Goal: Task Accomplishment & Management: Use online tool/utility

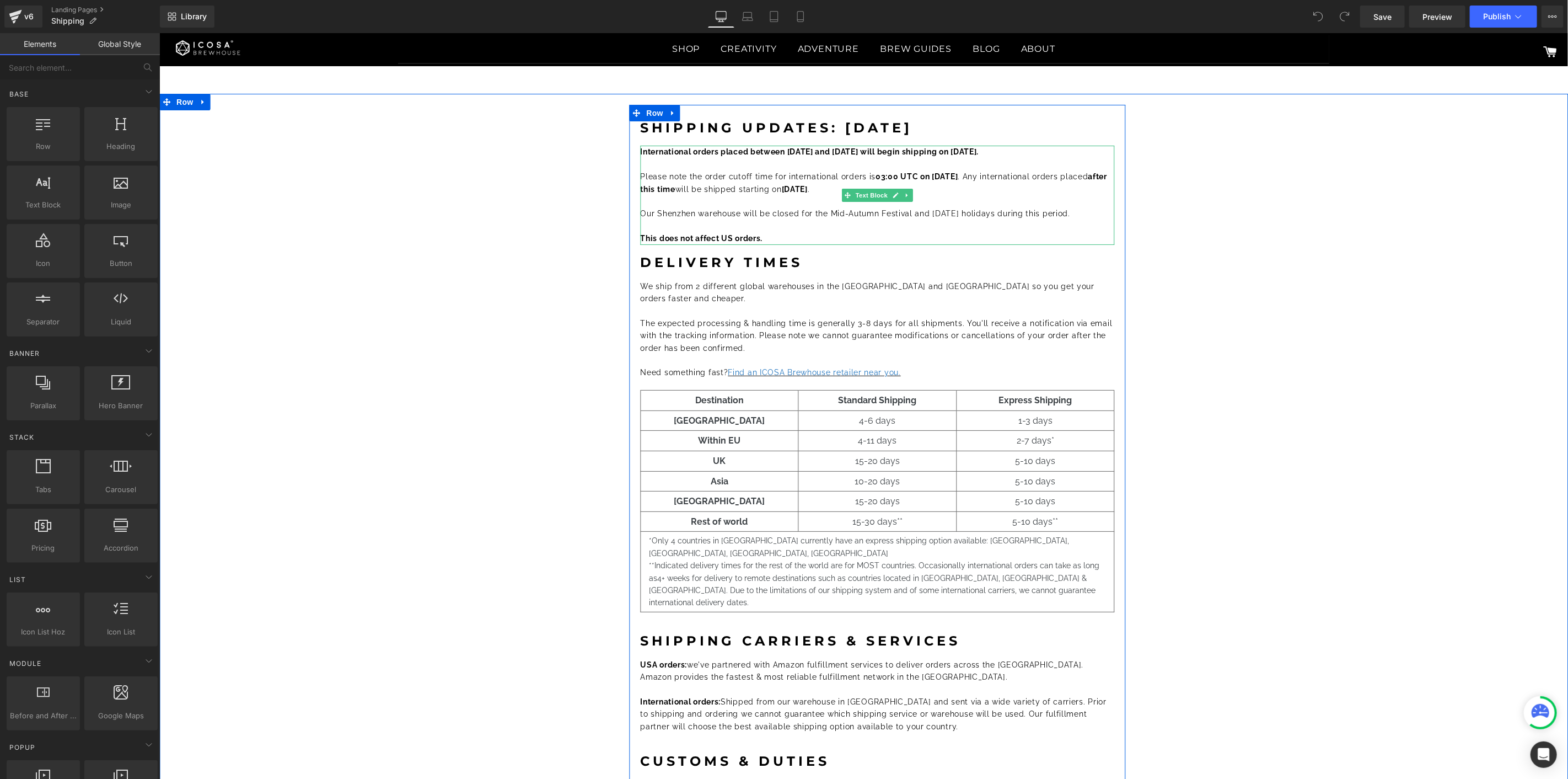
click at [904, 186] on p "Please note the order cutoff time for international orders is 03:00 UTC on [DAT…" at bounding box center [877, 182] width 474 height 25
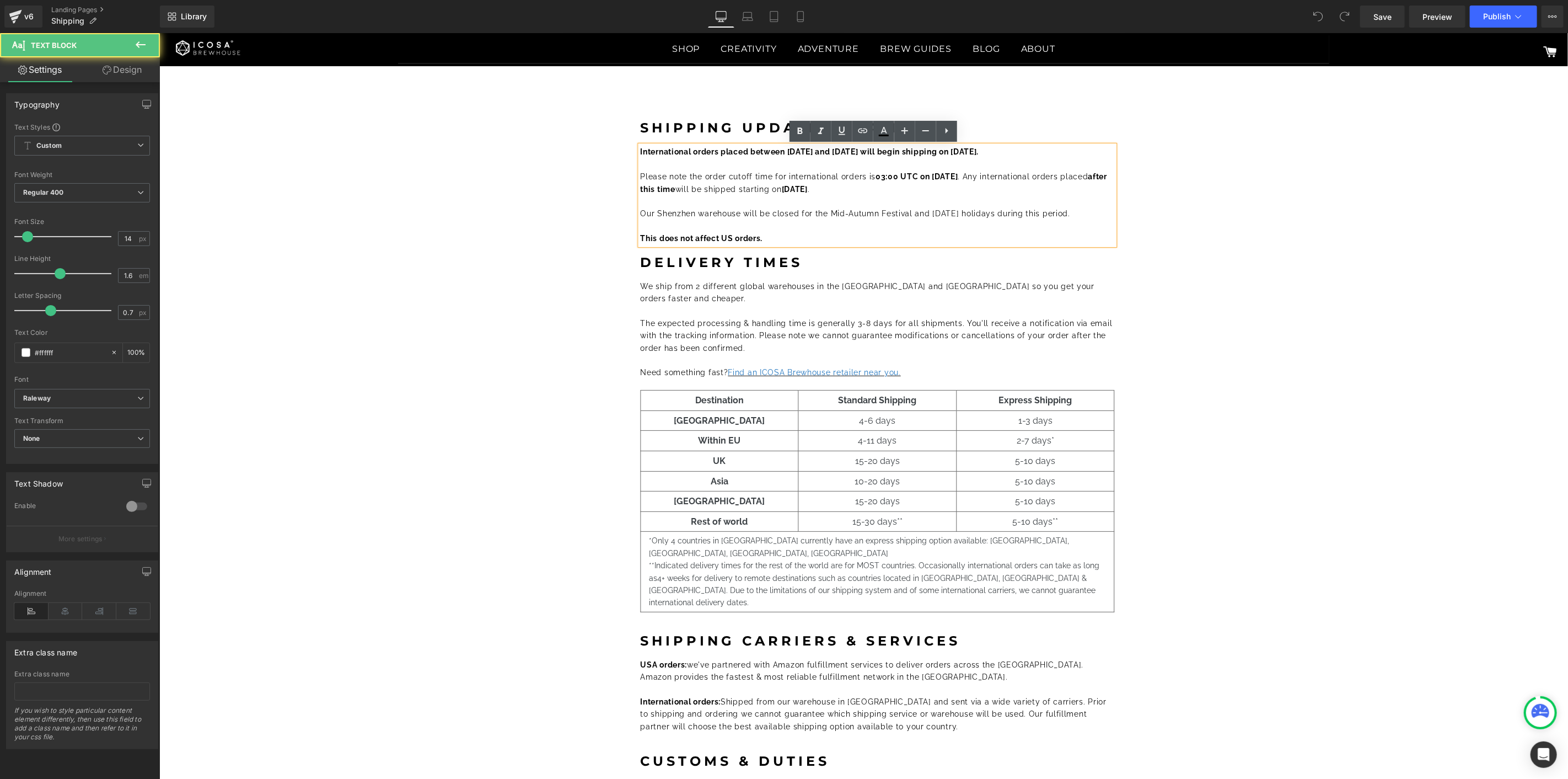
click at [873, 186] on p "Please note the order cutoff time for international orders is 03:00 UTC on [DAT…" at bounding box center [877, 182] width 474 height 25
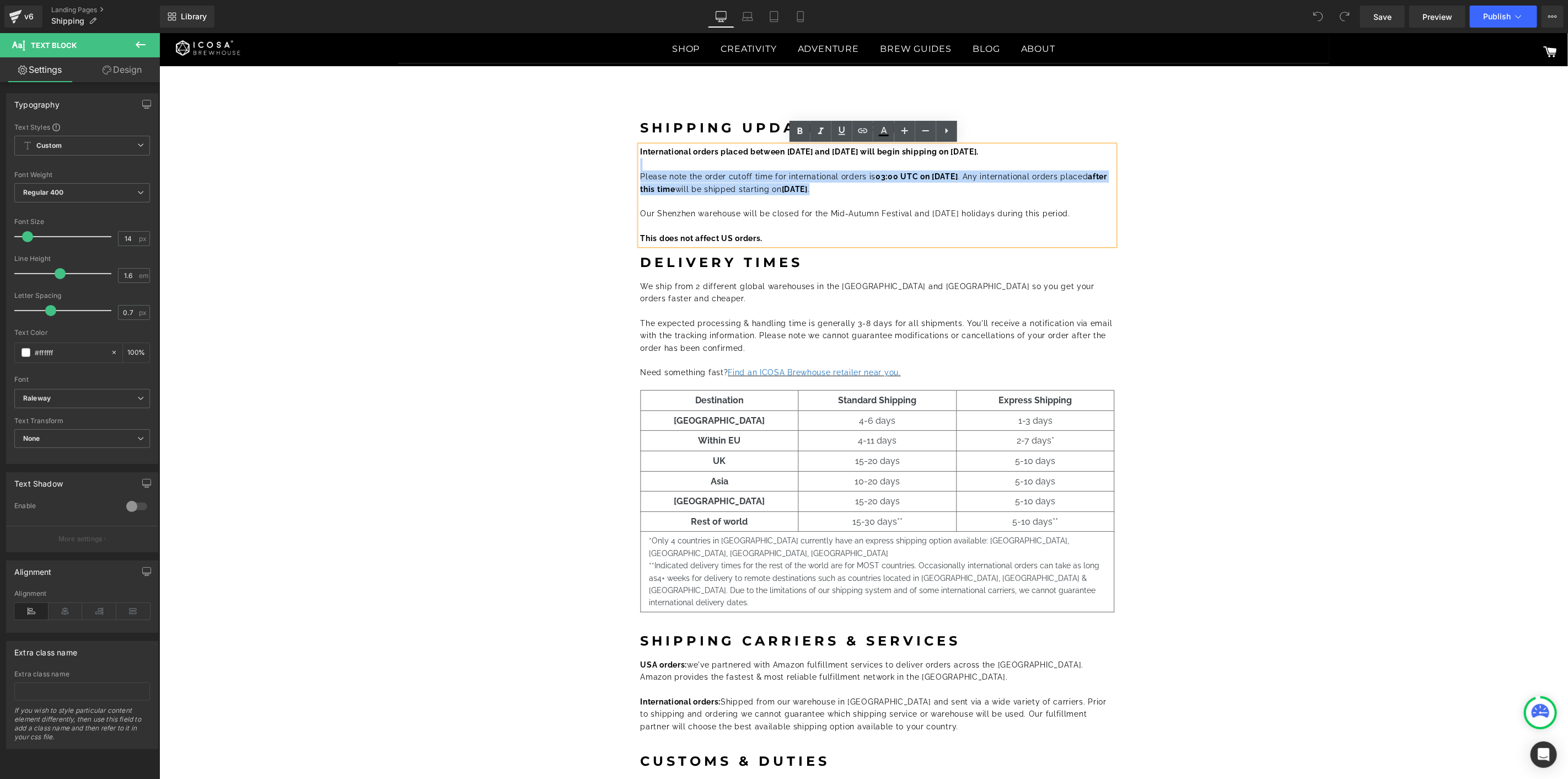
drag, startPoint x: 858, startPoint y: 189, endPoint x: 647, endPoint y: 167, distance: 212.1
click at [647, 167] on div "International orders placed between [DATE] and [DATE] will begin shipping on [D…" at bounding box center [877, 195] width 474 height 99
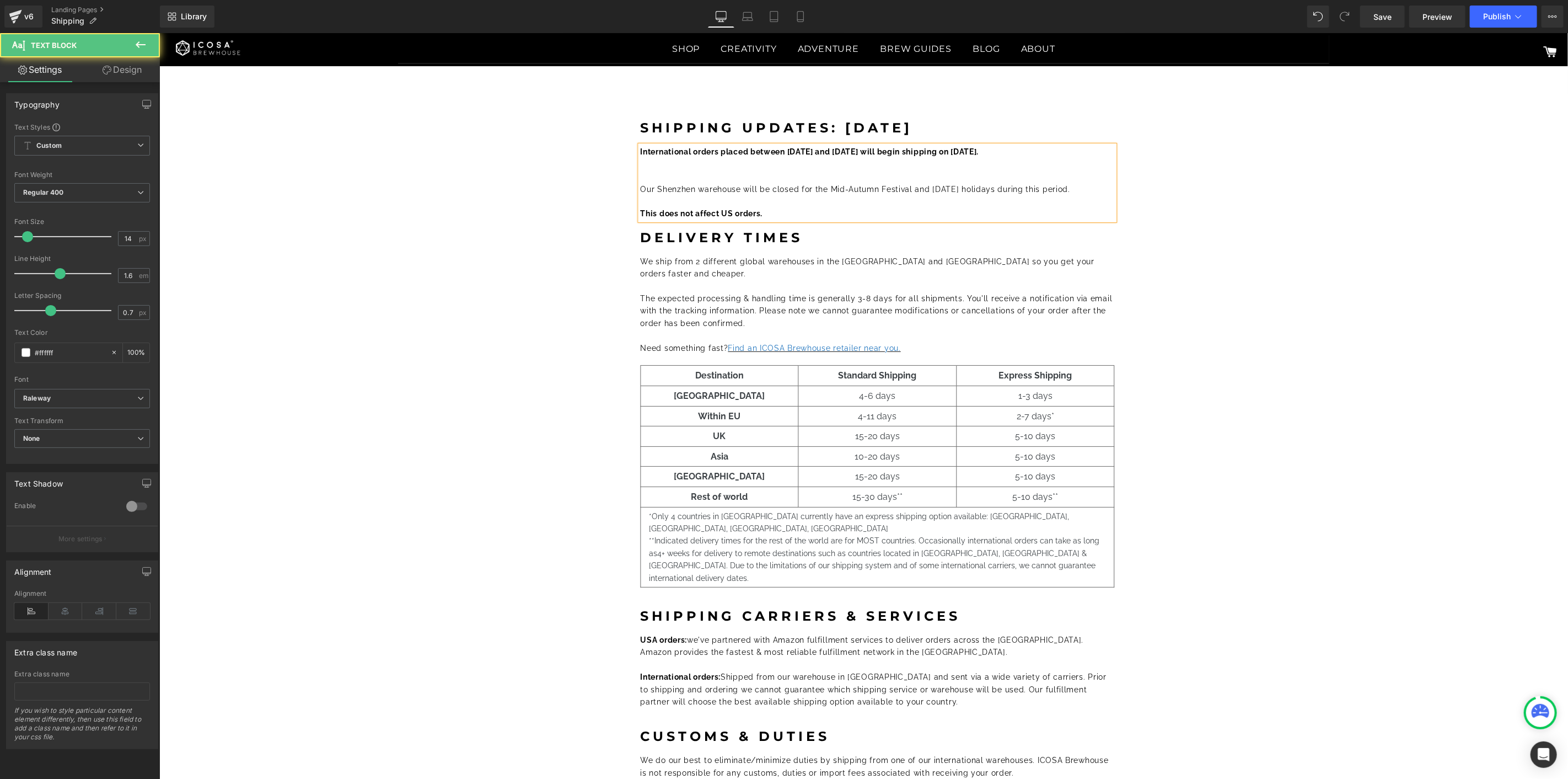
click at [640, 185] on font "Our Shenzhen warehouse will be closed for the Mid-Autumn Festival and [DATE] ho…" at bounding box center [854, 188] width 430 height 9
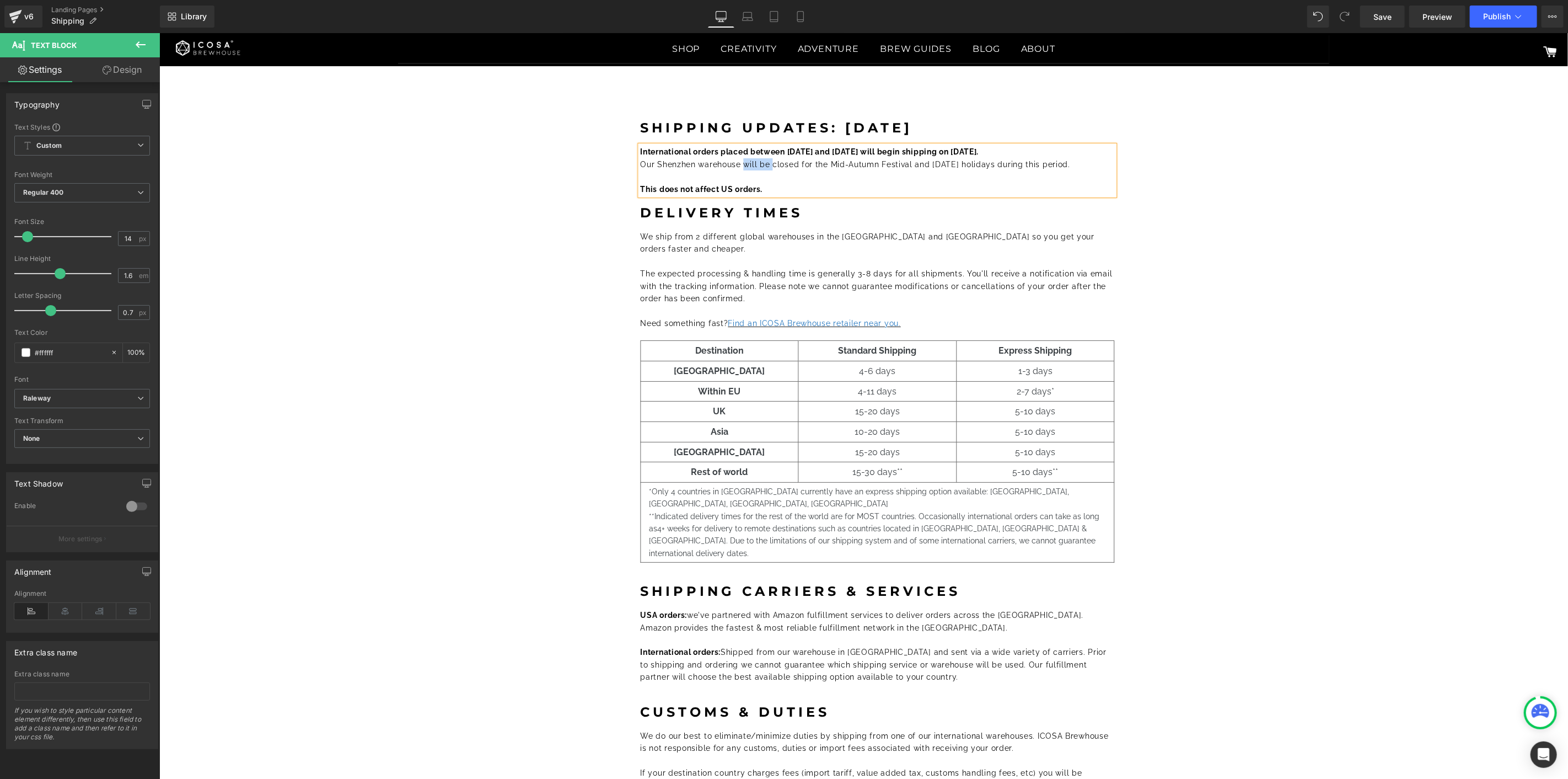
drag, startPoint x: 758, startPoint y: 167, endPoint x: 737, endPoint y: 165, distance: 21.1
click at [737, 165] on span "Our Shenzhen warehouse will be closed for the Mid-Autumn Festival and [DATE] ho…" at bounding box center [854, 164] width 430 height 9
drag, startPoint x: 1066, startPoint y: 160, endPoint x: 1034, endPoint y: 164, distance: 32.2
click at [991, 163] on p "Our Shenzhen warehouse is closed for the Mid-Autumn Festival and [DATE] holiday…" at bounding box center [877, 163] width 474 height 12
drag, startPoint x: 1029, startPoint y: 149, endPoint x: 636, endPoint y: 150, distance: 393.0
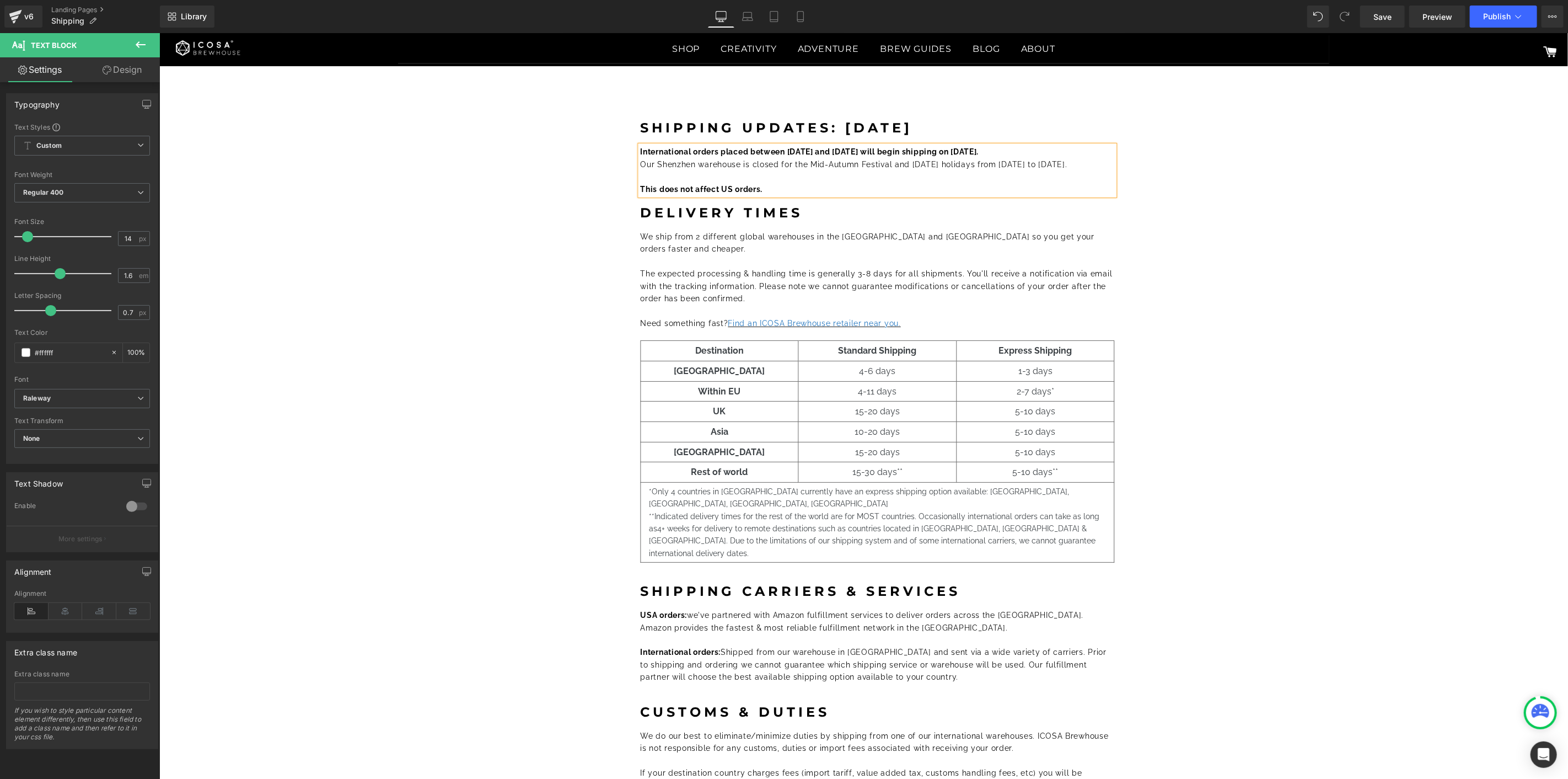
click at [640, 150] on p "International orders placed between [DATE] and [DATE] will begin shipping on [D…" at bounding box center [877, 151] width 474 height 12
click at [1107, 161] on p "Our Shenzhen warehouse is closed for the Mid-Autumn Festival and [DATE] holiday…" at bounding box center [877, 163] width 474 height 12
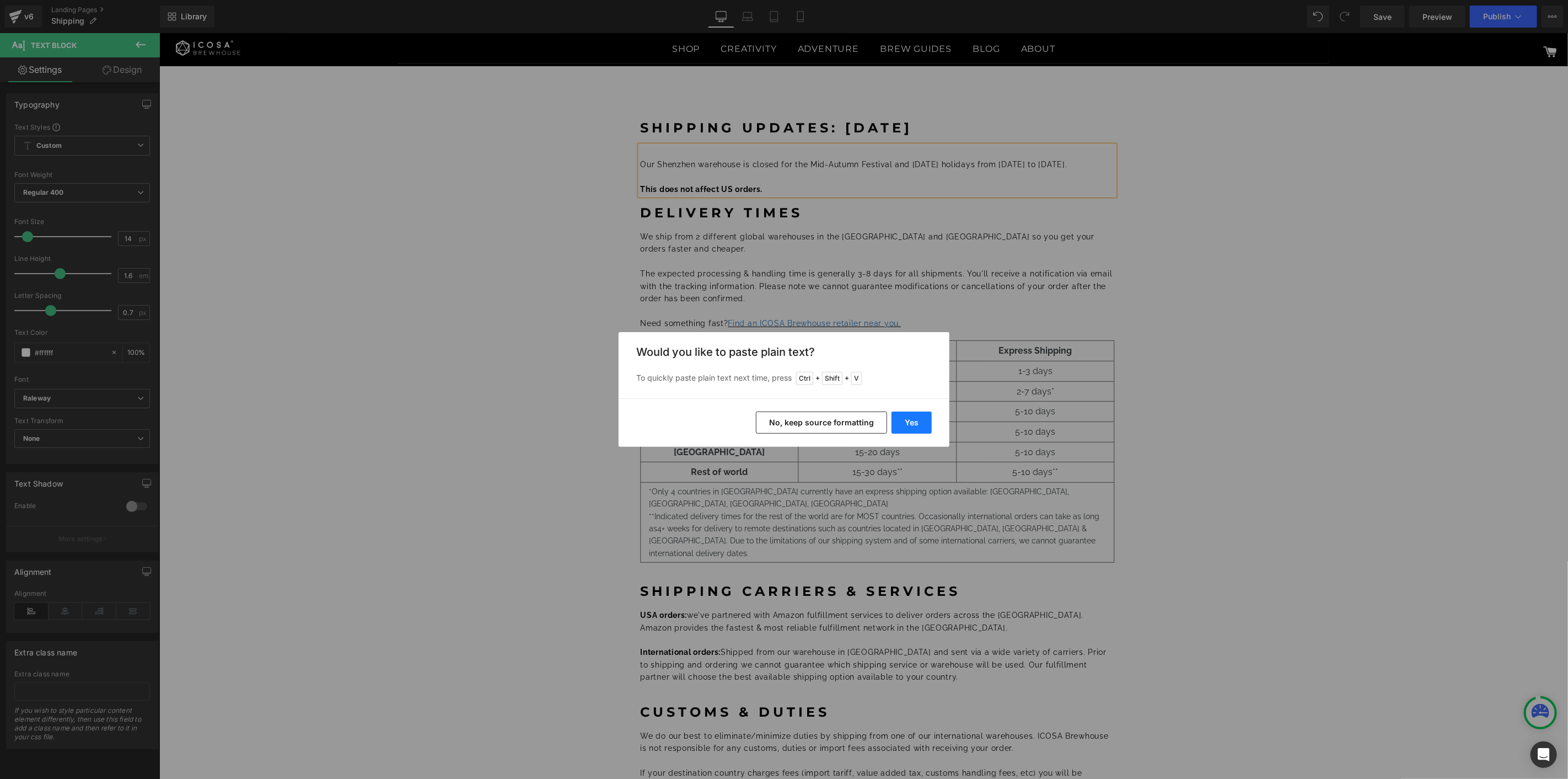
click at [915, 417] on button "Yes" at bounding box center [912, 422] width 40 height 22
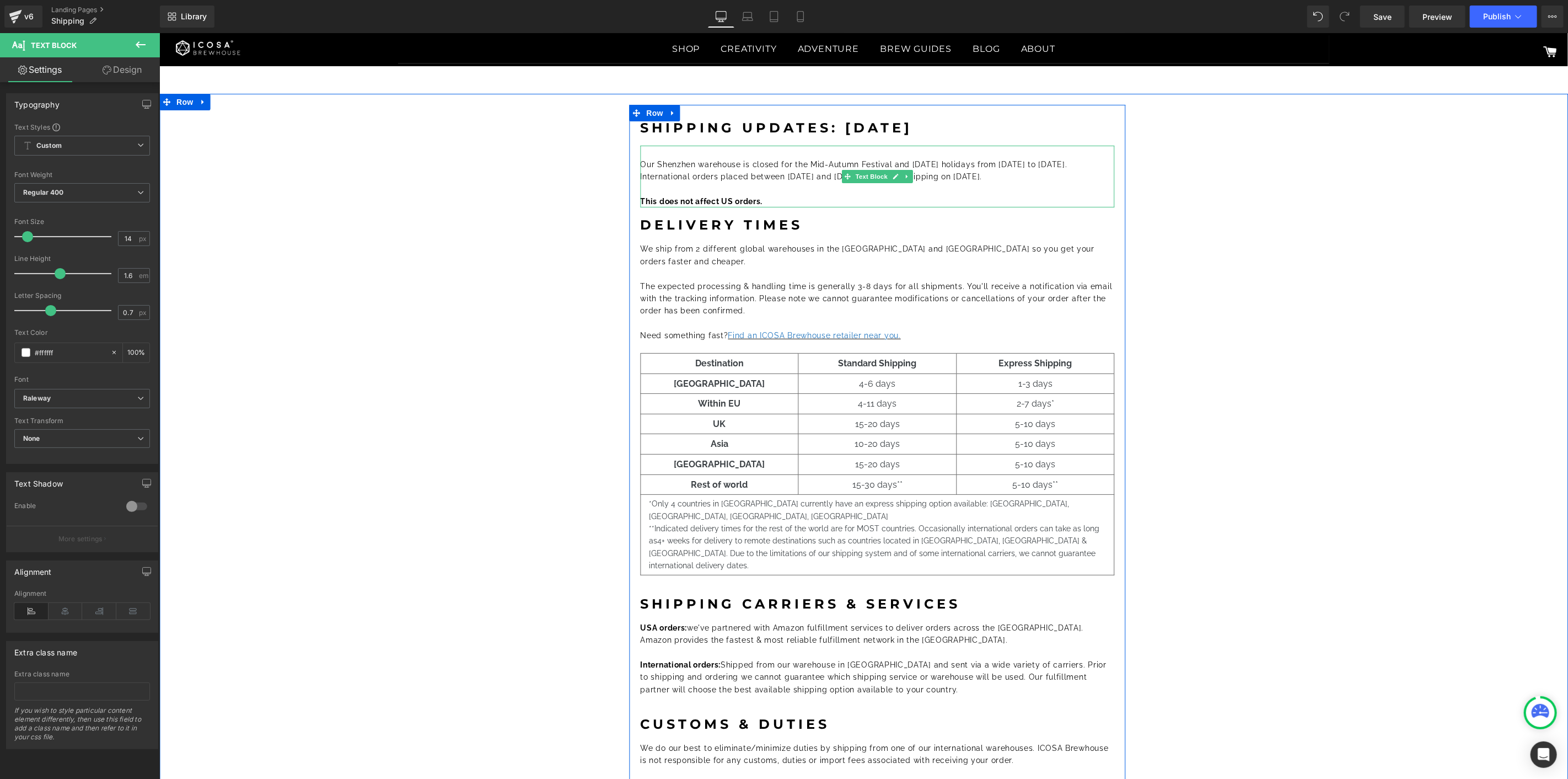
click at [640, 162] on span "Our Shenzhen warehouse is closed for the Mid-Autumn Festival and [DATE] holiday…" at bounding box center [853, 170] width 427 height 21
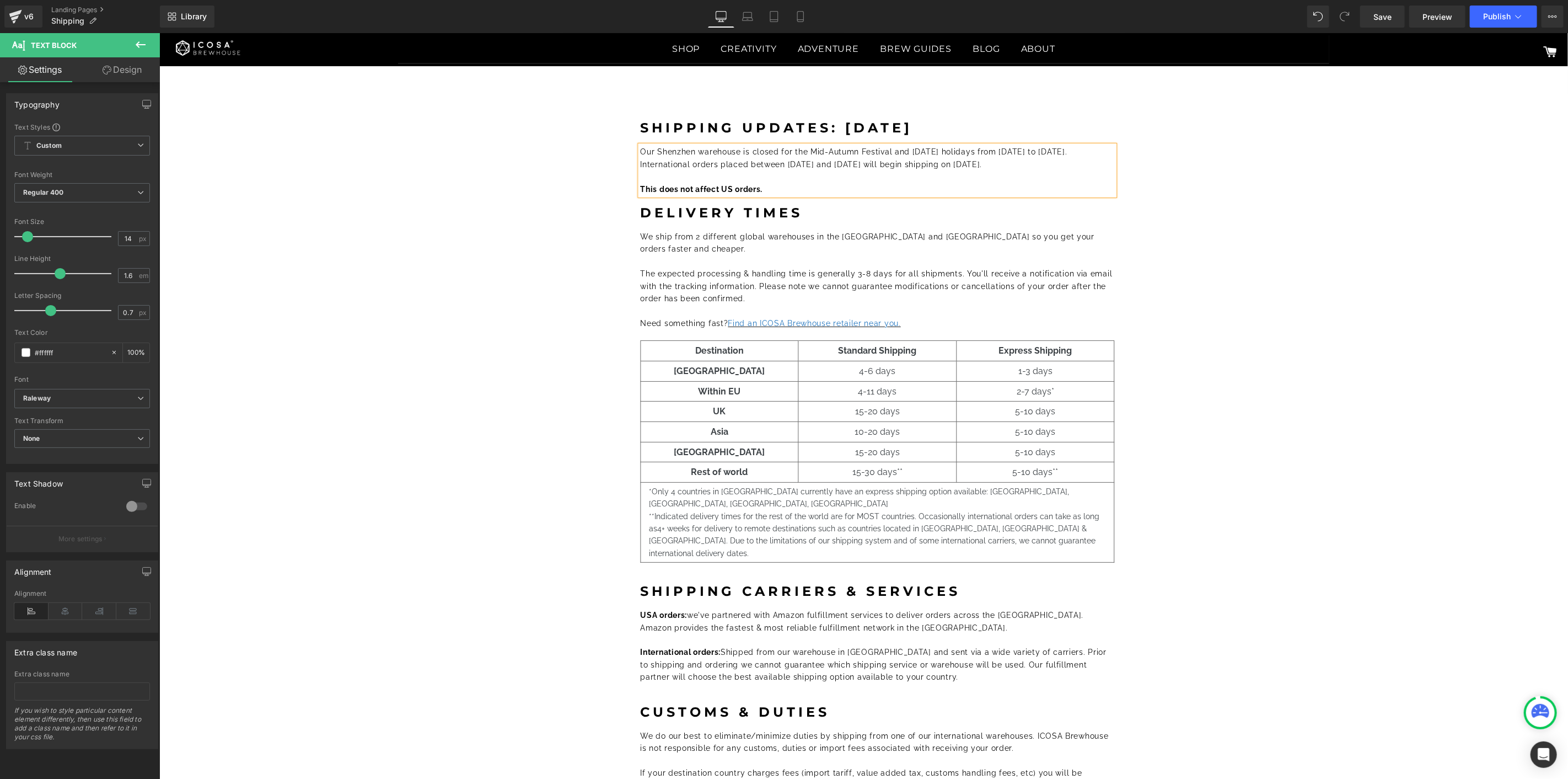
click at [1067, 150] on span "Our Shenzhen warehouse is closed for the Mid-Autumn Festival and [DATE] holiday…" at bounding box center [853, 157] width 427 height 21
drag, startPoint x: 781, startPoint y: 165, endPoint x: 877, endPoint y: 163, distance: 96.0
click at [877, 163] on span "Our Shenzhen warehouse is closed for the Mid-Autumn Festival and [DATE] holiday…" at bounding box center [853, 157] width 427 height 21
drag, startPoint x: 1068, startPoint y: 153, endPoint x: 1016, endPoint y: 150, distance: 52.1
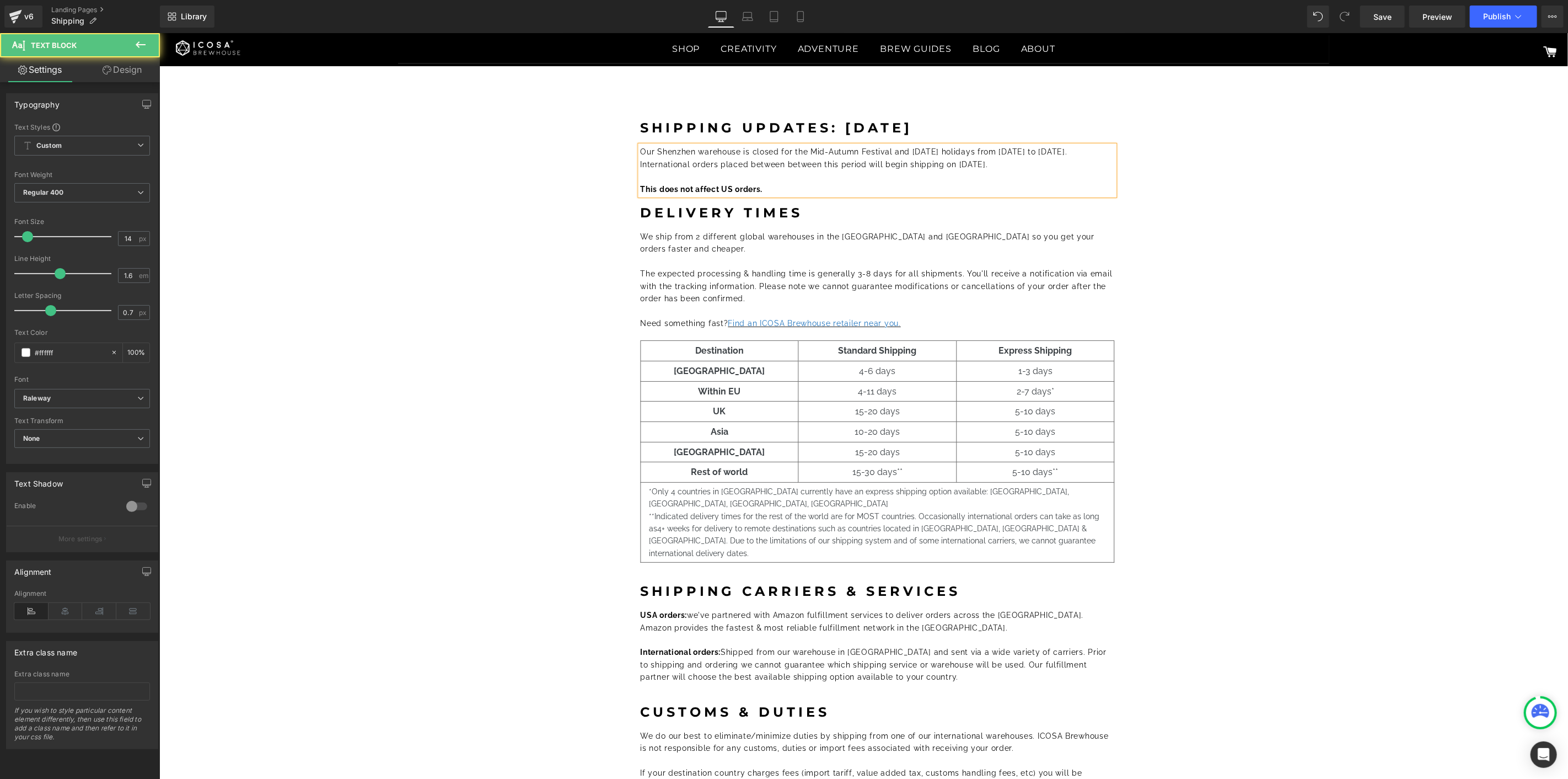
click at [1026, 150] on span "Our Shenzhen warehouse is closed for the Mid-Autumn Festival and [DATE] holiday…" at bounding box center [853, 157] width 427 height 21
drag, startPoint x: 1013, startPoint y: 149, endPoint x: 1011, endPoint y: 167, distance: 18.1
click at [1066, 152] on span "Our Shenzhen warehouse is closed for the Mid-Autumn Festival and [DATE] holiday…" at bounding box center [853, 157] width 427 height 21
click at [1011, 167] on p "Our Shenzhen warehouse is closed for the Mid-Autumn Festival and [DATE] holiday…" at bounding box center [877, 158] width 474 height 25
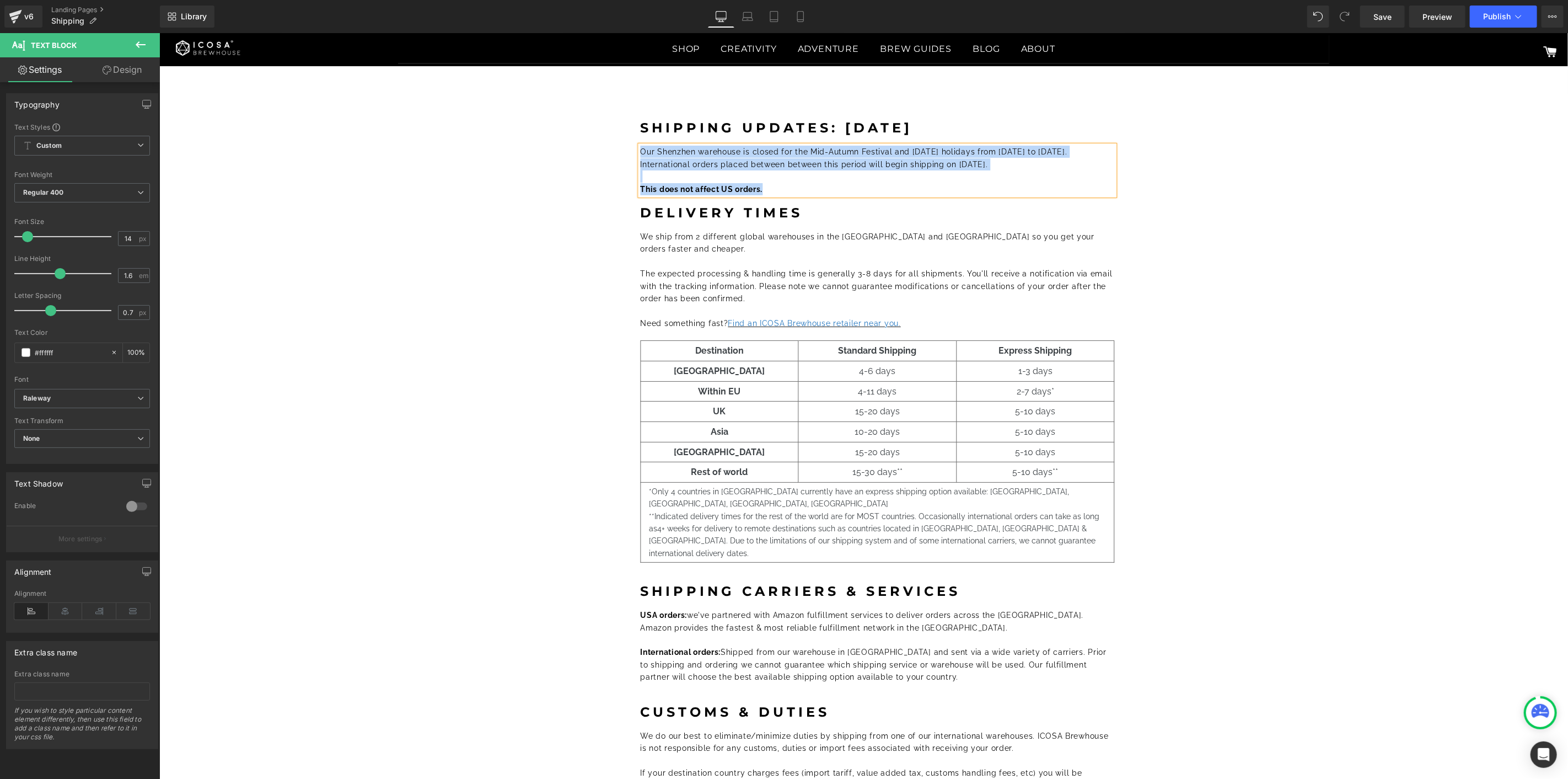
copy div "Our Shenzhen warehouse is closed for the Mid-Autumn Festival and [DATE] holiday…"
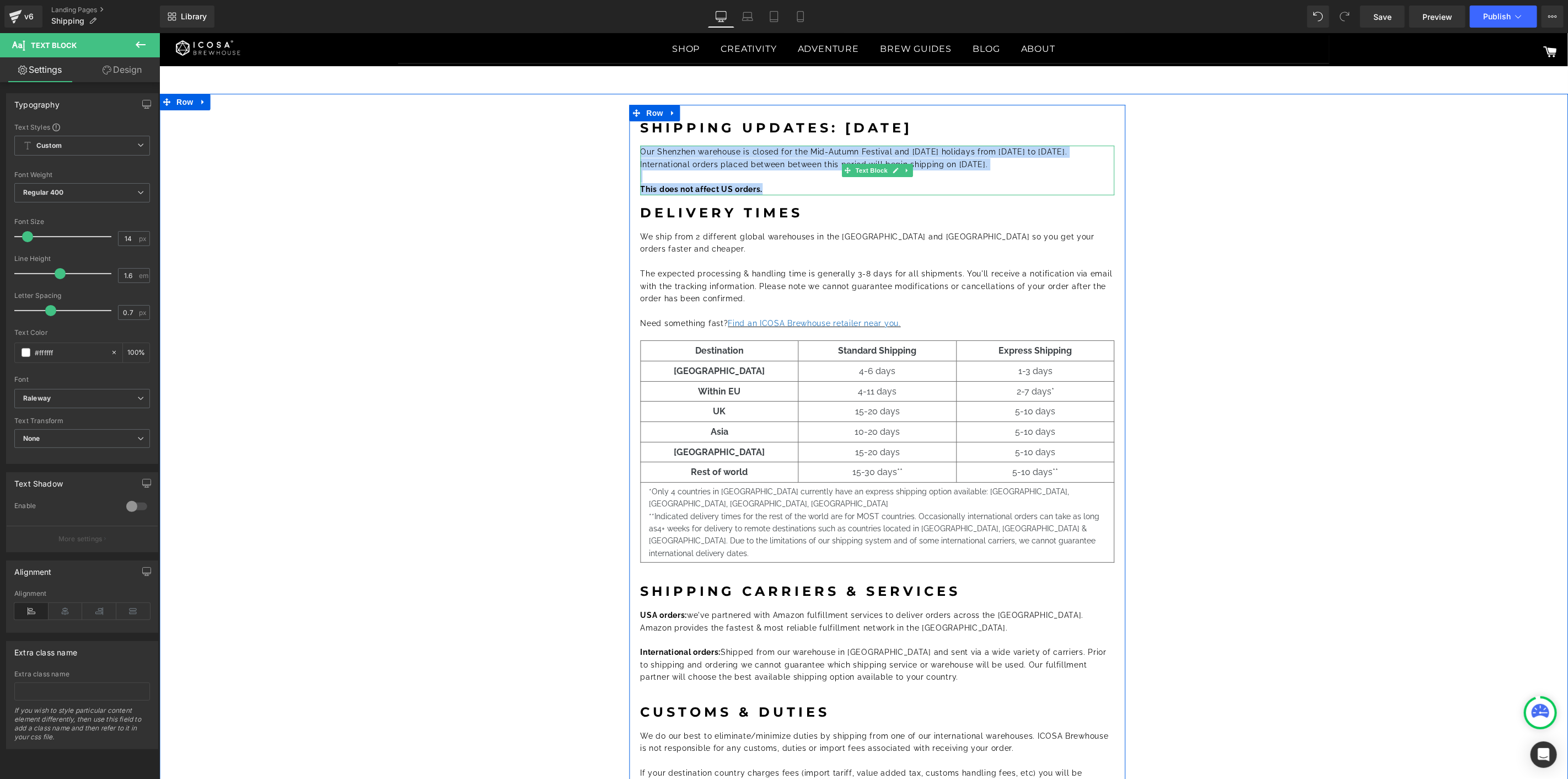
click at [985, 161] on span "Our Shenzhen warehouse is closed for the Mid-Autumn Festival and [DATE] holiday…" at bounding box center [853, 157] width 427 height 21
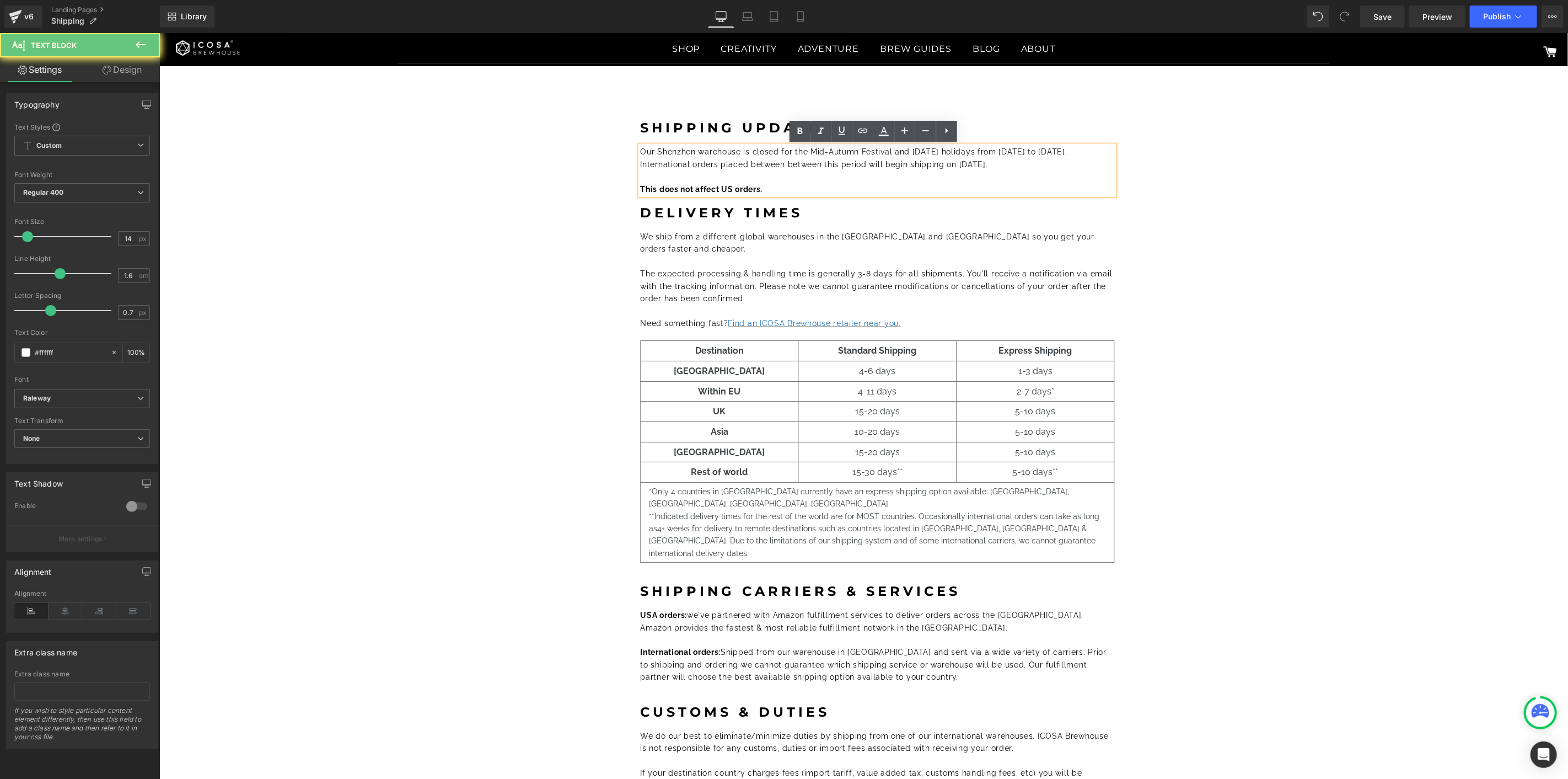
drag, startPoint x: 969, startPoint y: 161, endPoint x: 600, endPoint y: 150, distance: 369.2
click at [603, 151] on div "Shipping Updates: [DATE] Heading Our Shenzhen warehouse is closed for the Mid-A…" at bounding box center [877, 505] width 1370 height 800
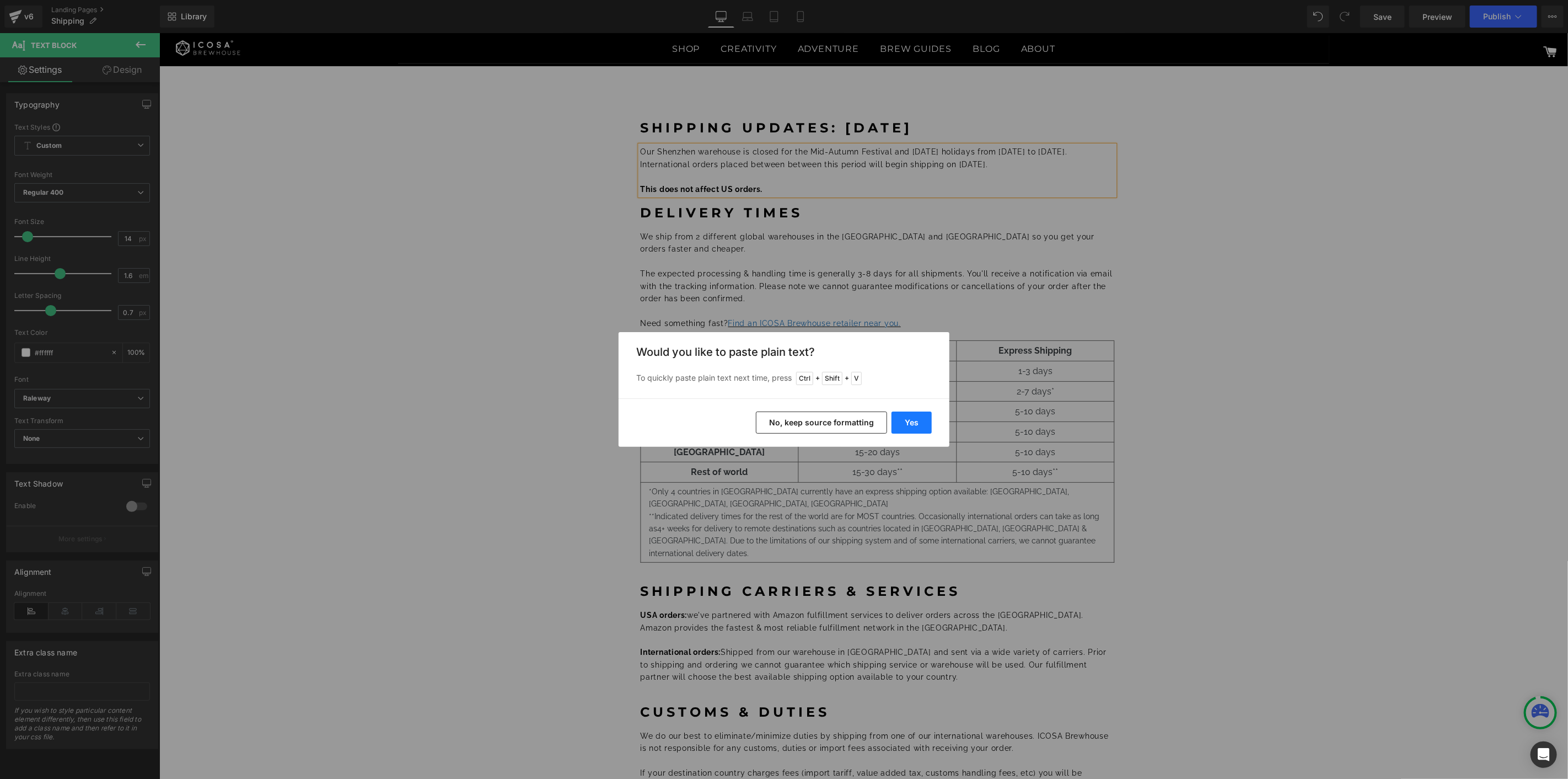
click at [915, 415] on button "Yes" at bounding box center [912, 422] width 40 height 22
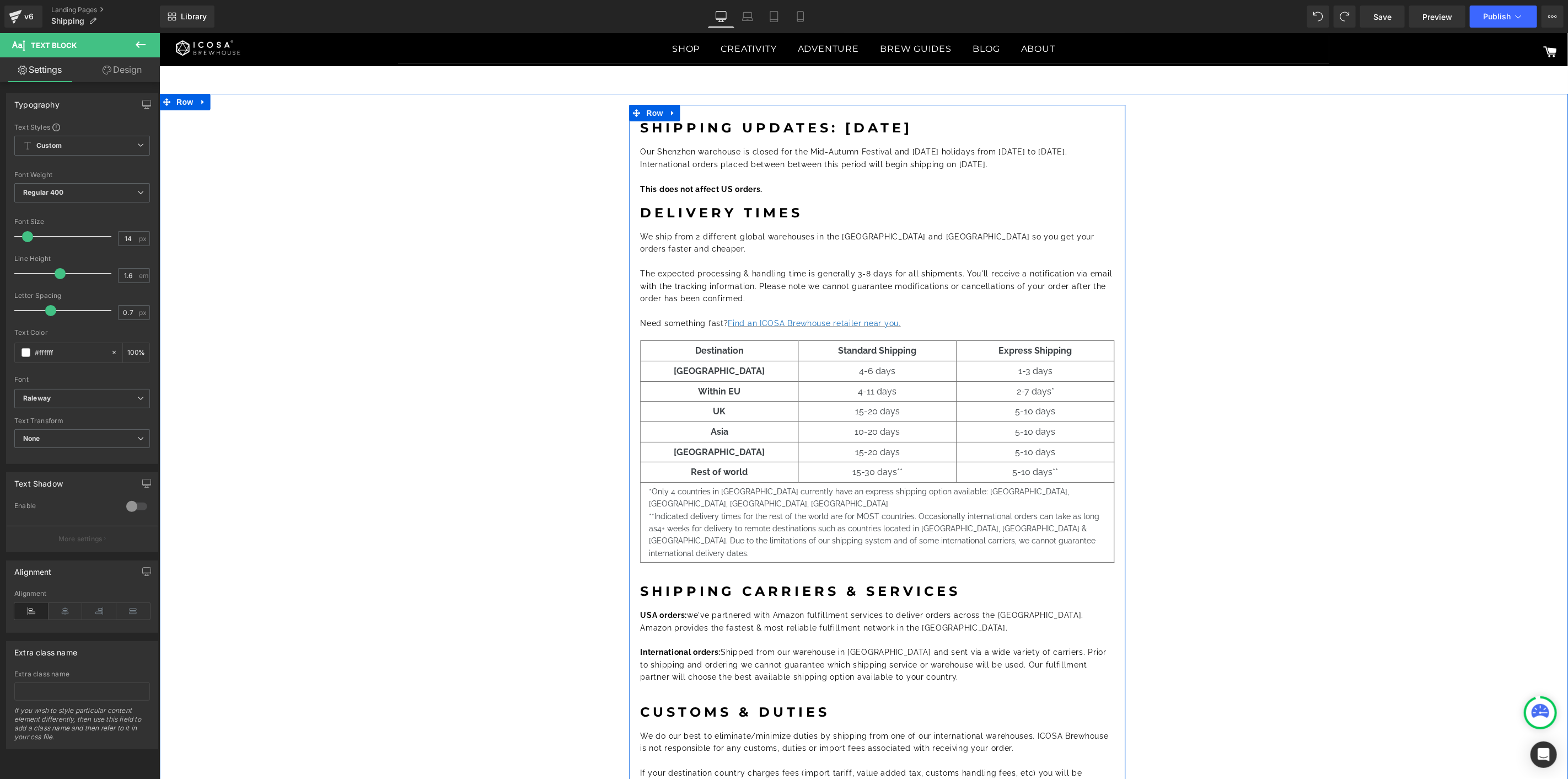
drag, startPoint x: 1001, startPoint y: 162, endPoint x: 633, endPoint y: 153, distance: 368.1
click at [633, 153] on div "Shipping Updates: [DATE] Heading Our Shenzhen warehouse is closed for the Mid-A…" at bounding box center [877, 505] width 496 height 768
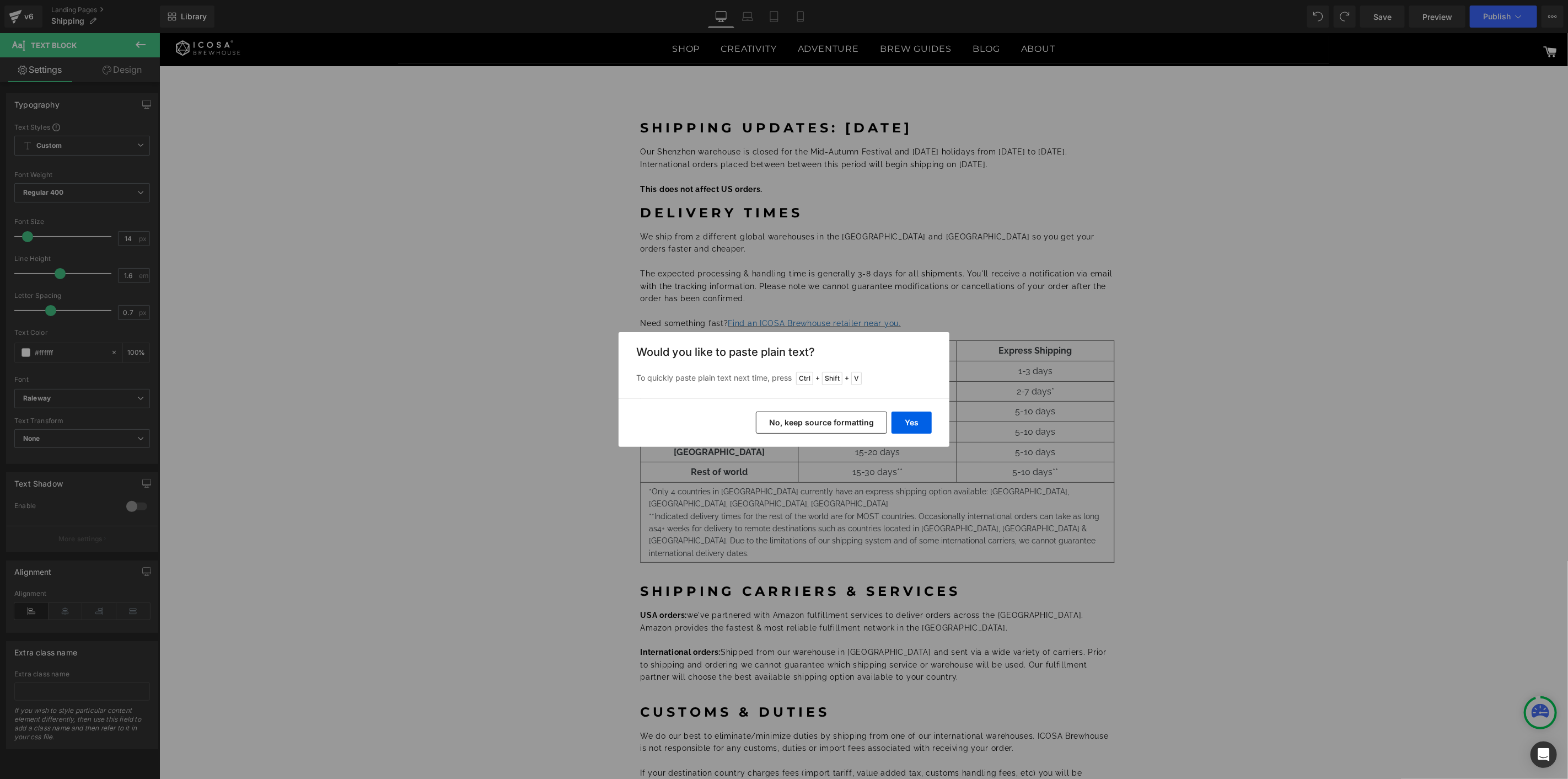
click at [911, 404] on div "Yes No, keep source formatting" at bounding box center [784, 422] width 331 height 49
click at [912, 415] on button "Yes" at bounding box center [912, 422] width 40 height 22
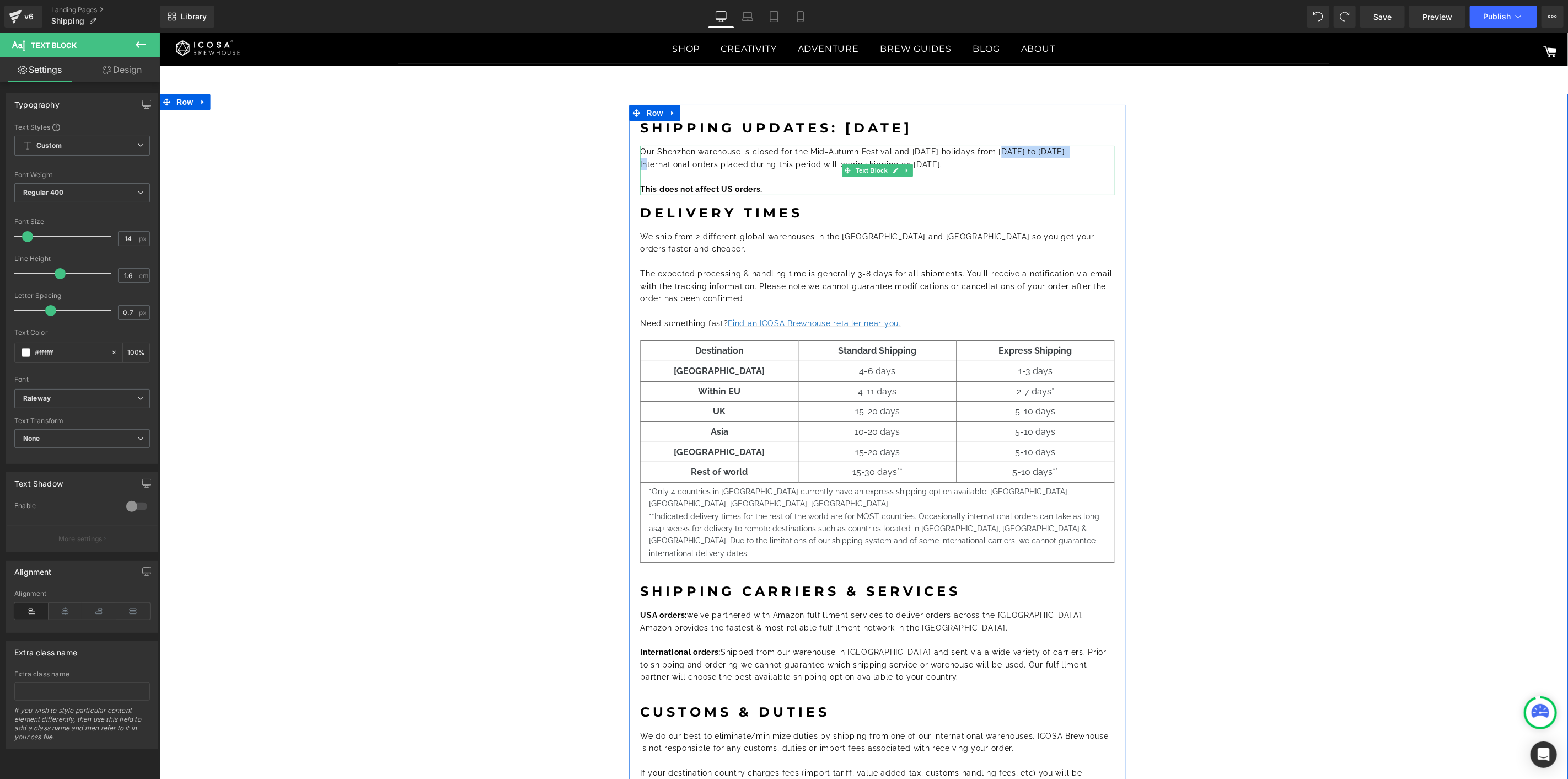
drag, startPoint x: 990, startPoint y: 150, endPoint x: 1066, endPoint y: 151, distance: 76.0
click at [1066, 151] on font "Our Shenzhen warehouse is closed for the Mid-Autumn Festival and [DATE] holiday…" at bounding box center [853, 157] width 427 height 21
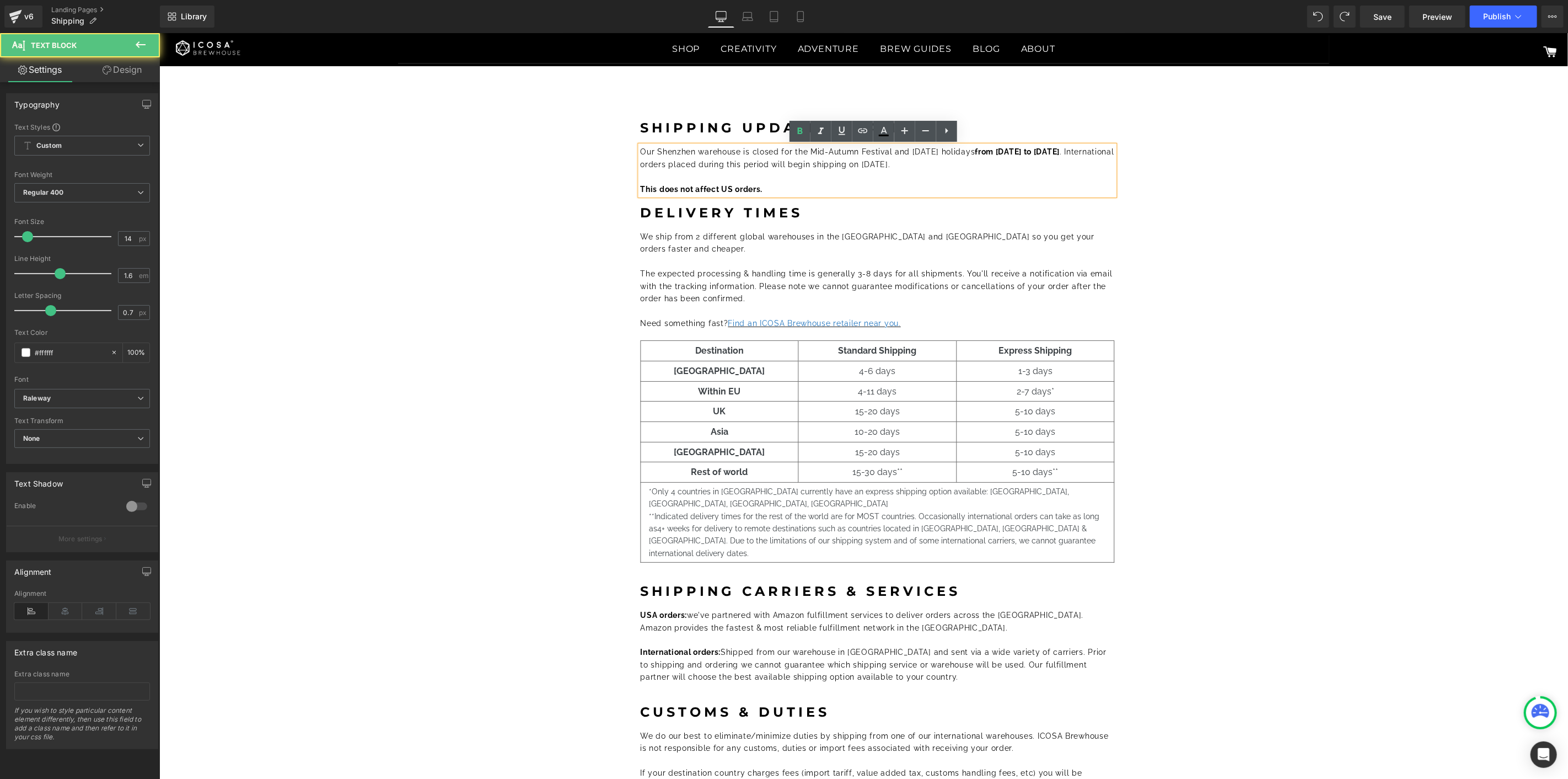
click at [994, 190] on p "This does not affect US orders." at bounding box center [877, 188] width 474 height 12
drag, startPoint x: 1066, startPoint y: 150, endPoint x: 1010, endPoint y: 153, distance: 56.1
click at [1010, 153] on font "Our Shenzhen warehouse is closed for the Mid-Autumn Festival and [DATE] holiday…" at bounding box center [853, 157] width 427 height 21
drag, startPoint x: 942, startPoint y: 166, endPoint x: 636, endPoint y: 164, distance: 306.0
click at [640, 164] on font "Our Shenzhen warehouse is closed for the Mid-Autumn Festival and [DATE] holiday…" at bounding box center [850, 157] width 422 height 21
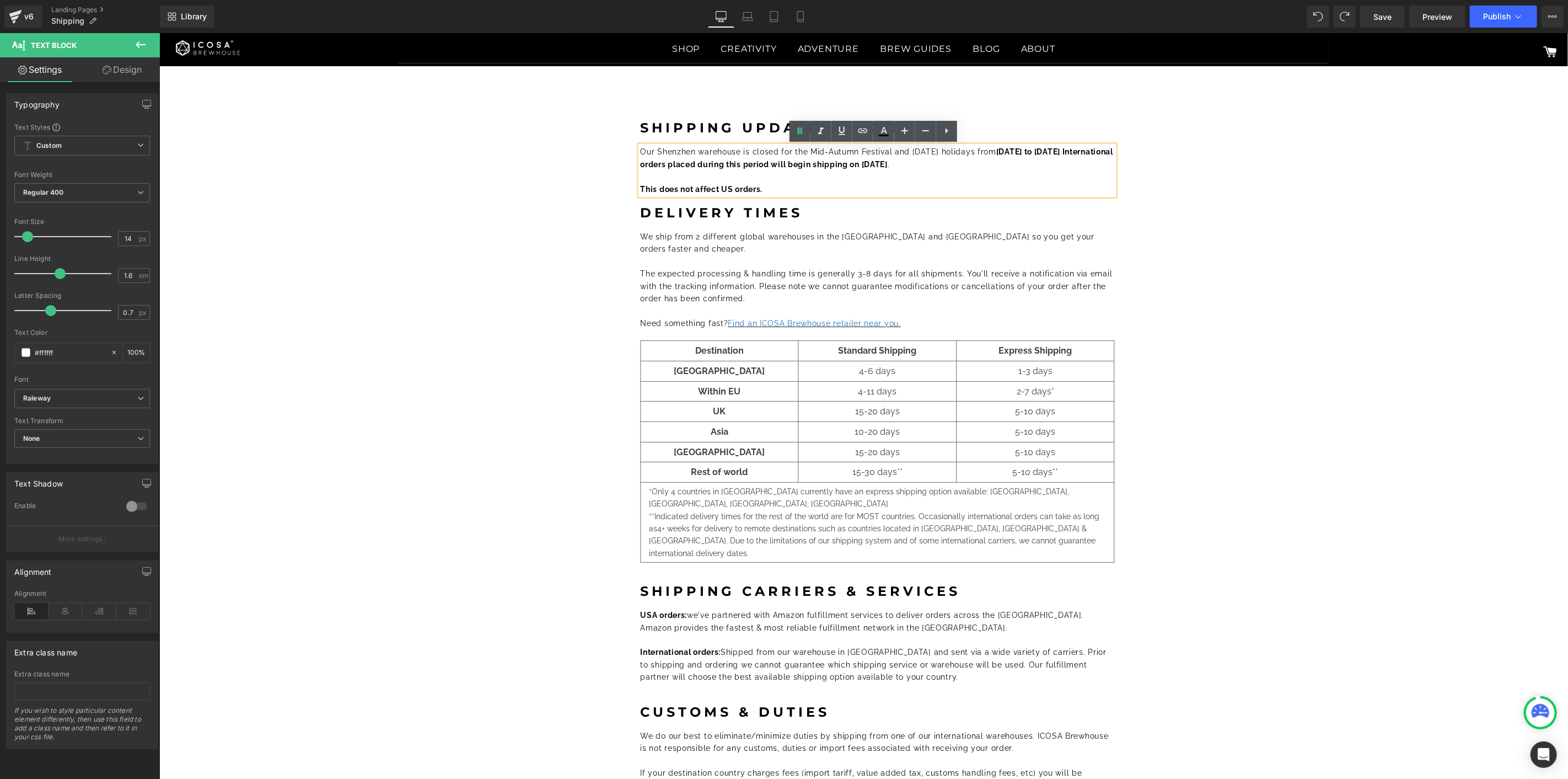
click at [1300, 188] on div "Shipping Updates: [DATE] Heading Our Shenzhen warehouse is closed for the Mid-A…" at bounding box center [877, 505] width 1370 height 800
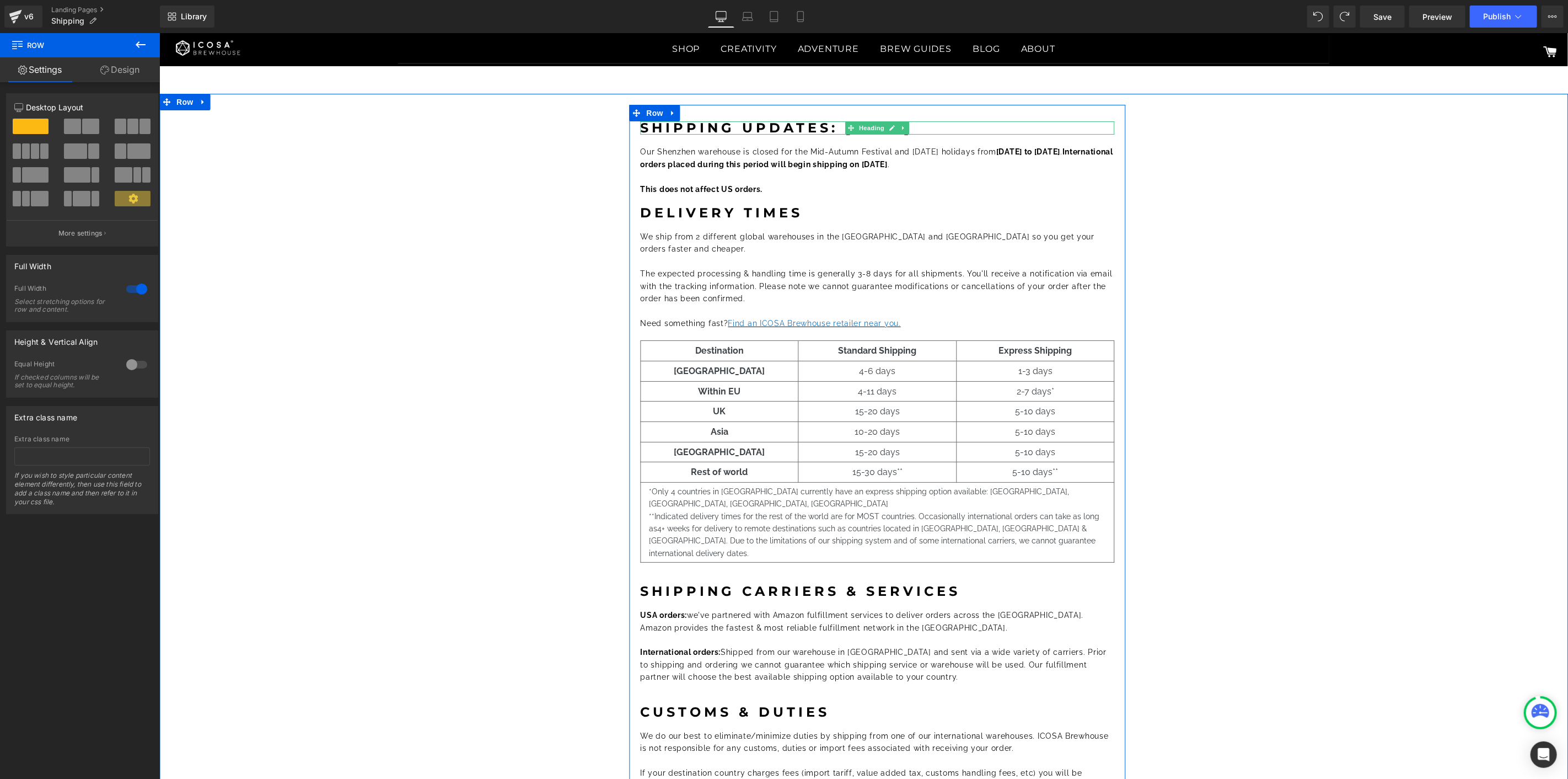
click at [953, 130] on h1 "Shipping Updates: [DATE]" at bounding box center [877, 127] width 474 height 13
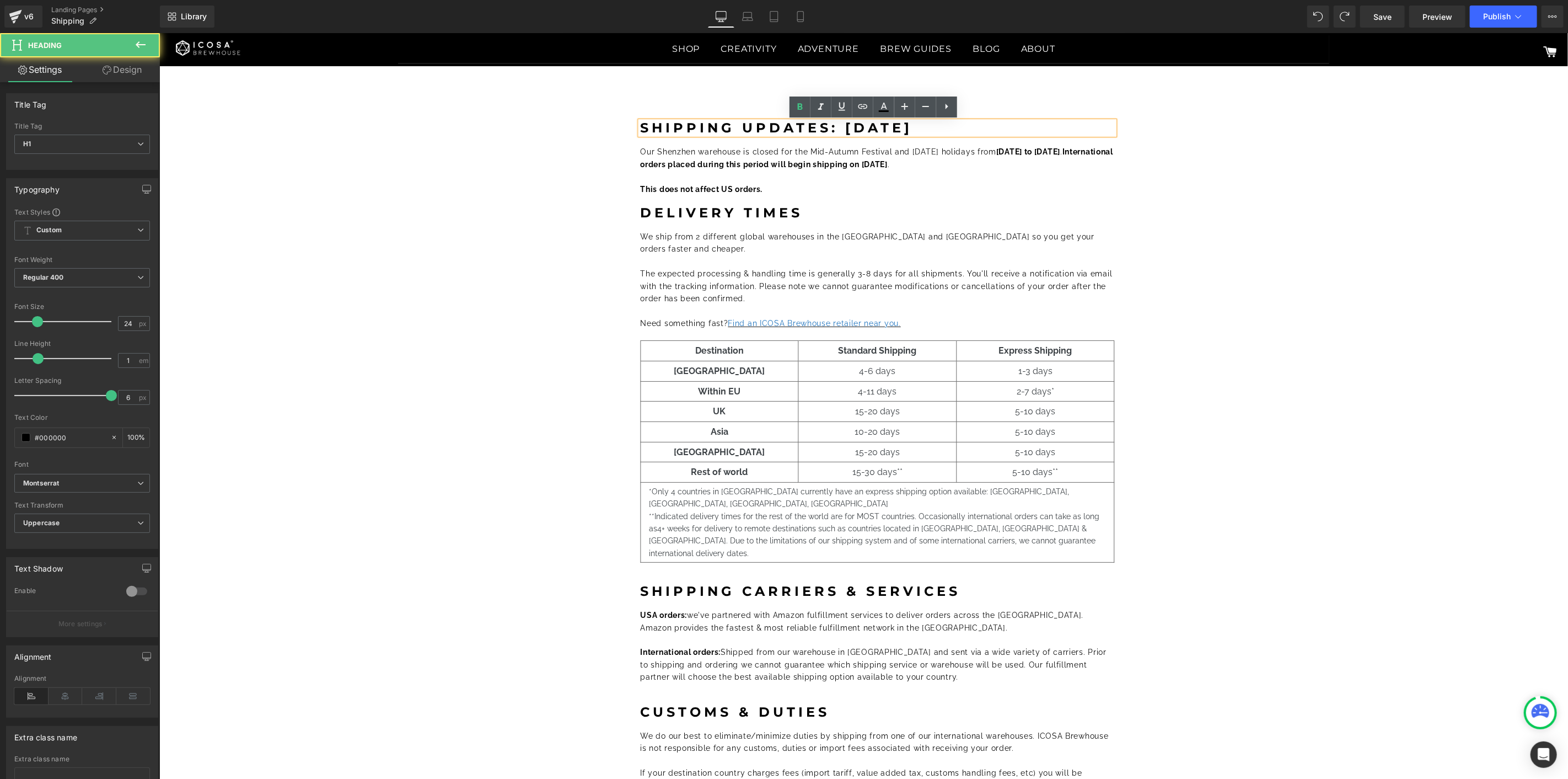
click at [874, 127] on b "Shipping Updates: [DATE]" at bounding box center [776, 127] width 273 height 16
click at [1221, 160] on div "Shipping Updates: [DATE] Heading Our Shenzhen warehouse is closed for the Mid-A…" at bounding box center [877, 505] width 1370 height 800
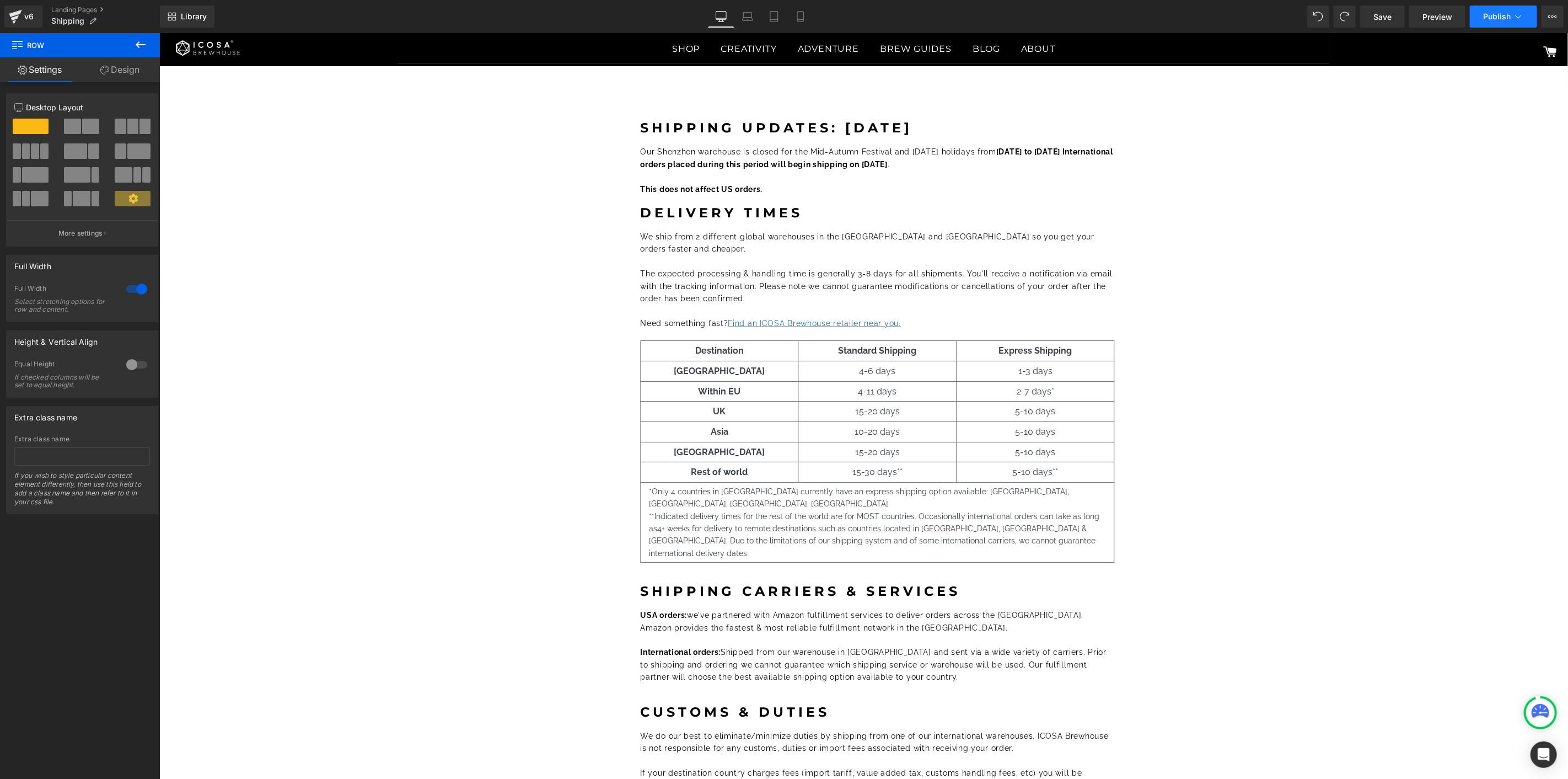
click at [1507, 20] on span "Publish" at bounding box center [1496, 16] width 28 height 9
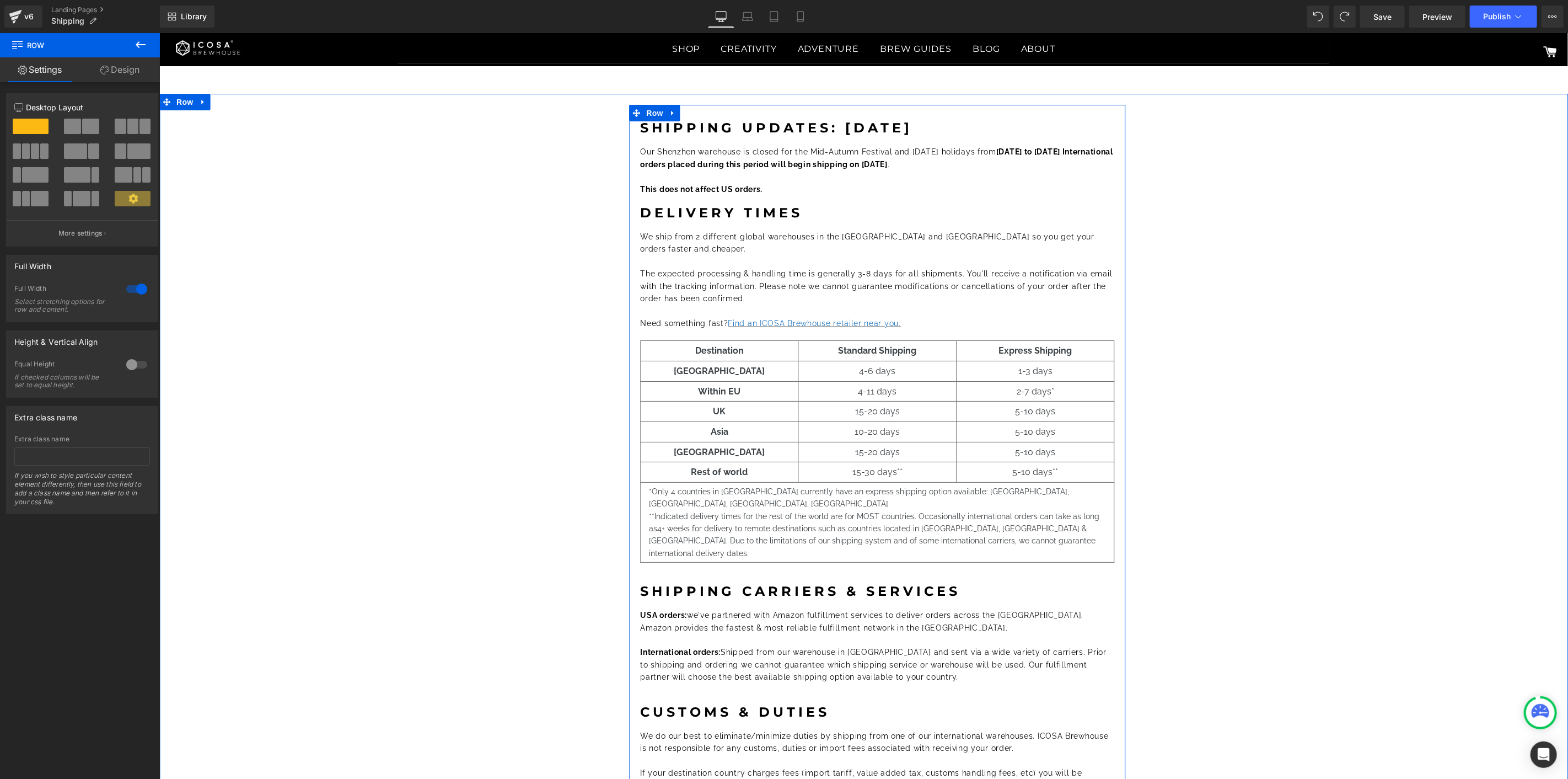
click at [802, 170] on p "Our Shenzhen warehouse is closed for the Mid-Autumn Festival and [DATE] holiday…" at bounding box center [877, 158] width 474 height 25
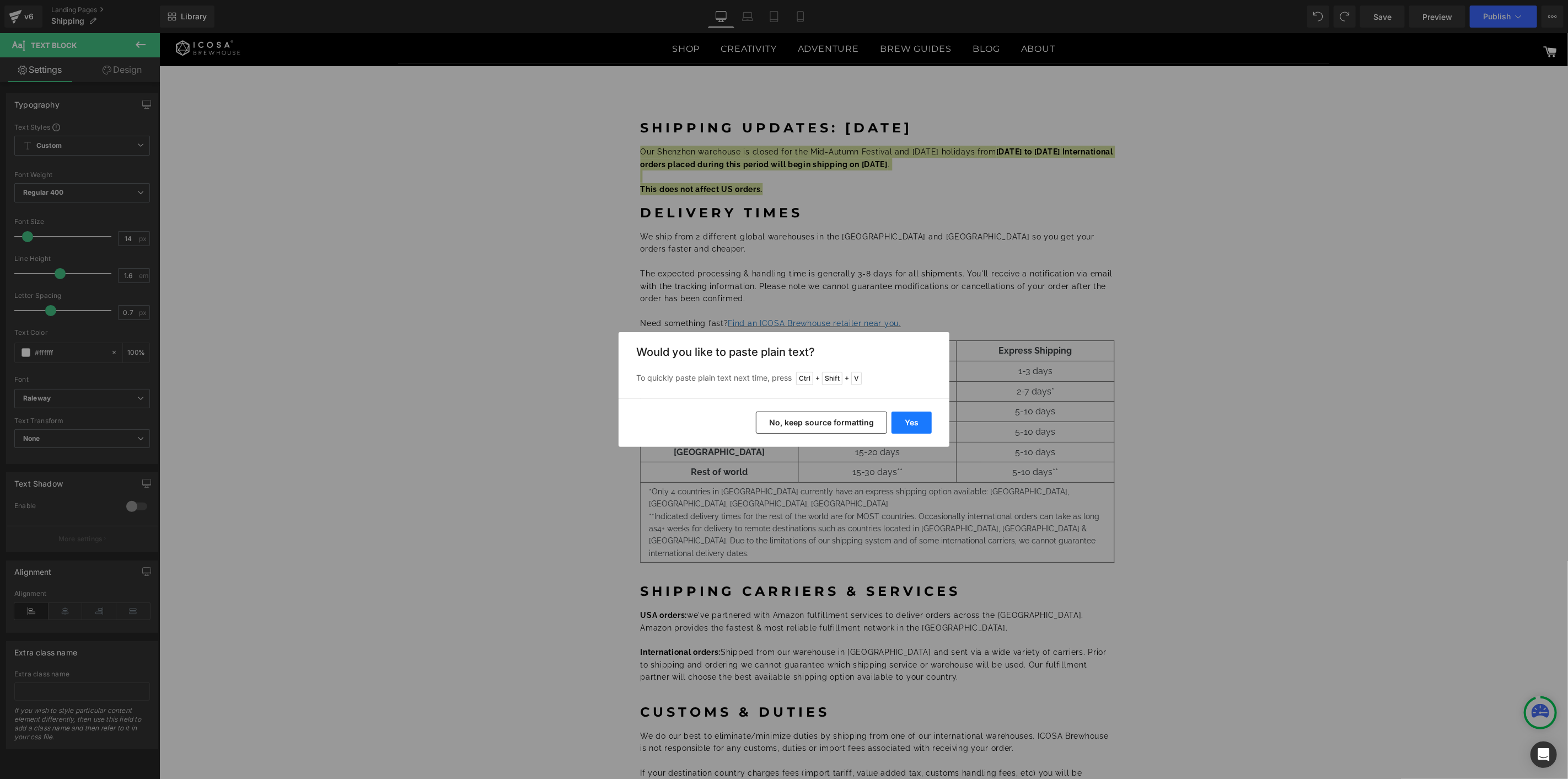
click at [916, 412] on button "Yes" at bounding box center [912, 422] width 40 height 22
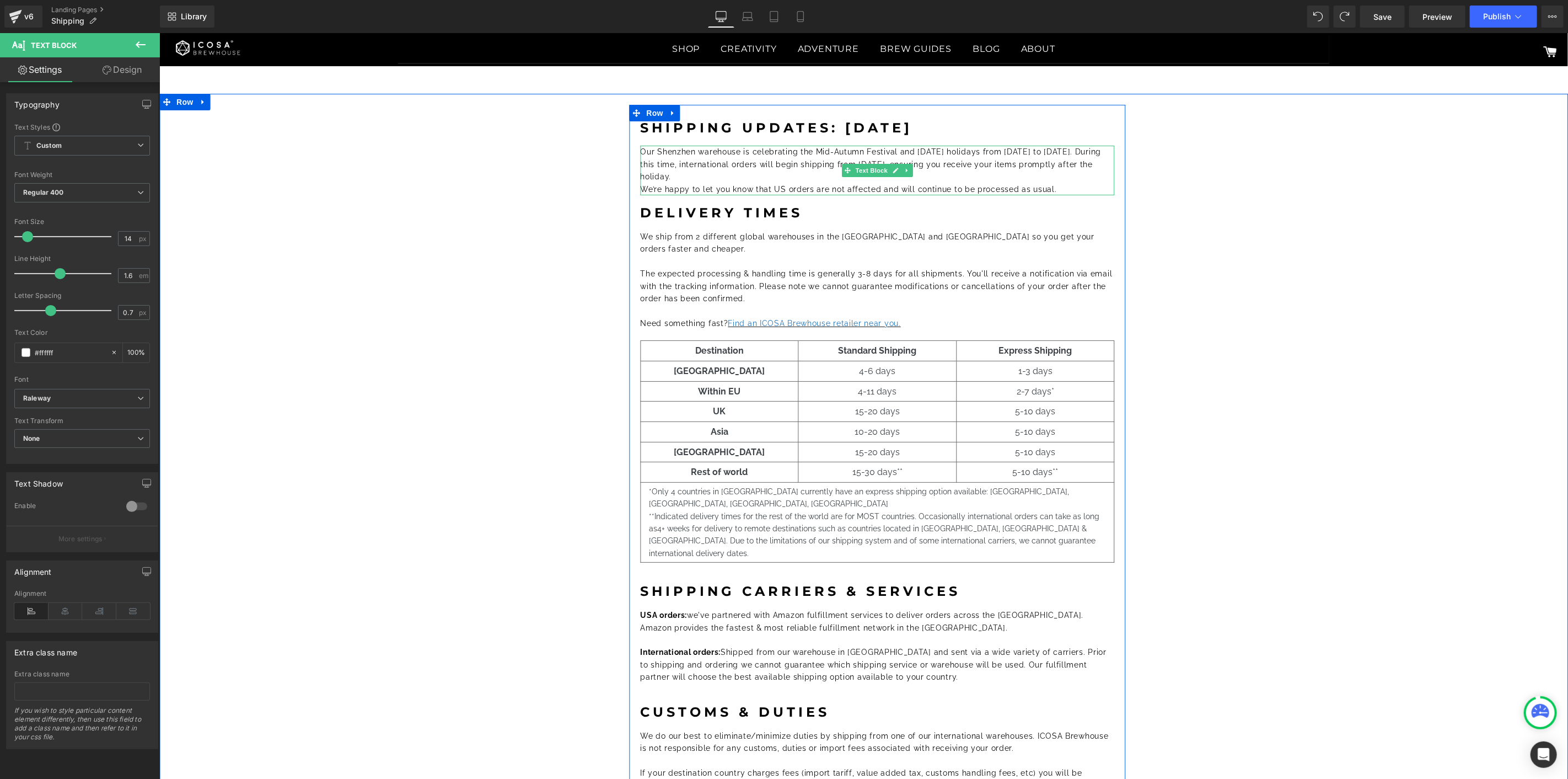
click at [678, 171] on p "Our Shenzhen warehouse is celebrating the Mid-Autumn Festival and [DATE] holida…" at bounding box center [877, 164] width 474 height 37
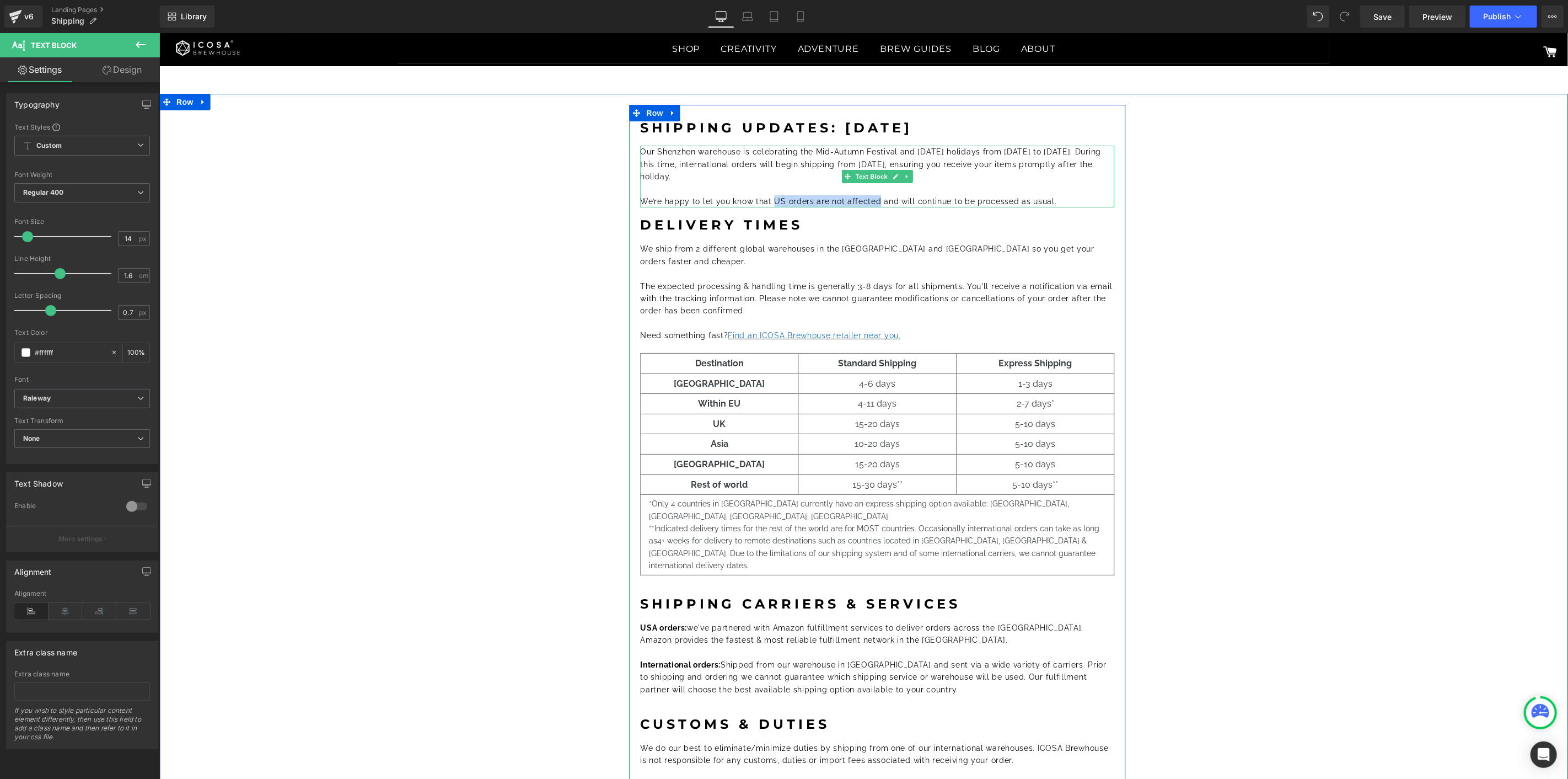
drag, startPoint x: 766, startPoint y: 198, endPoint x: 868, endPoint y: 200, distance: 102.0
click at [868, 200] on font "We’re happy to let you know that US orders are not affected and will continue t…" at bounding box center [848, 200] width 417 height 9
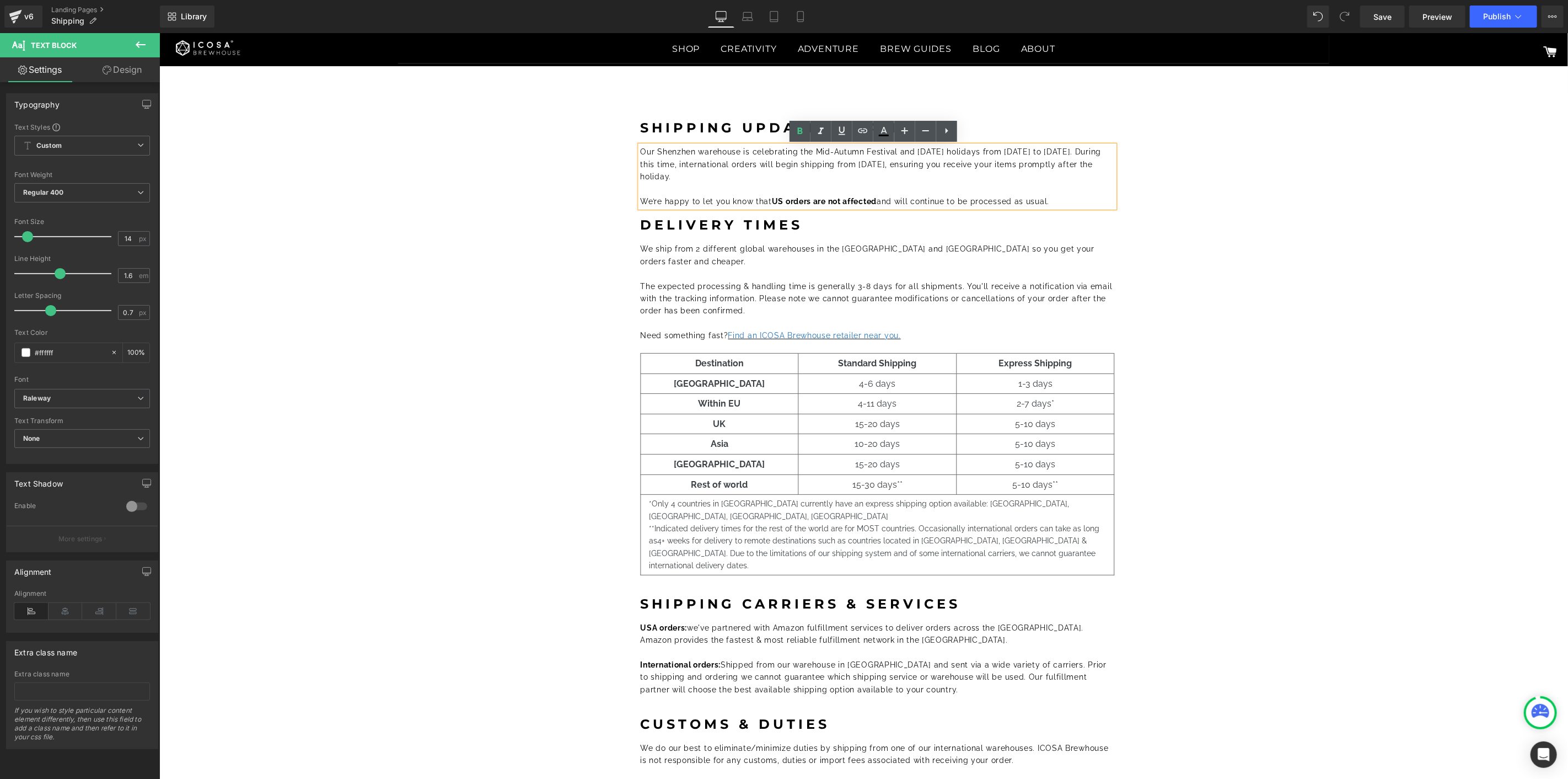
click at [910, 186] on p at bounding box center [877, 188] width 474 height 12
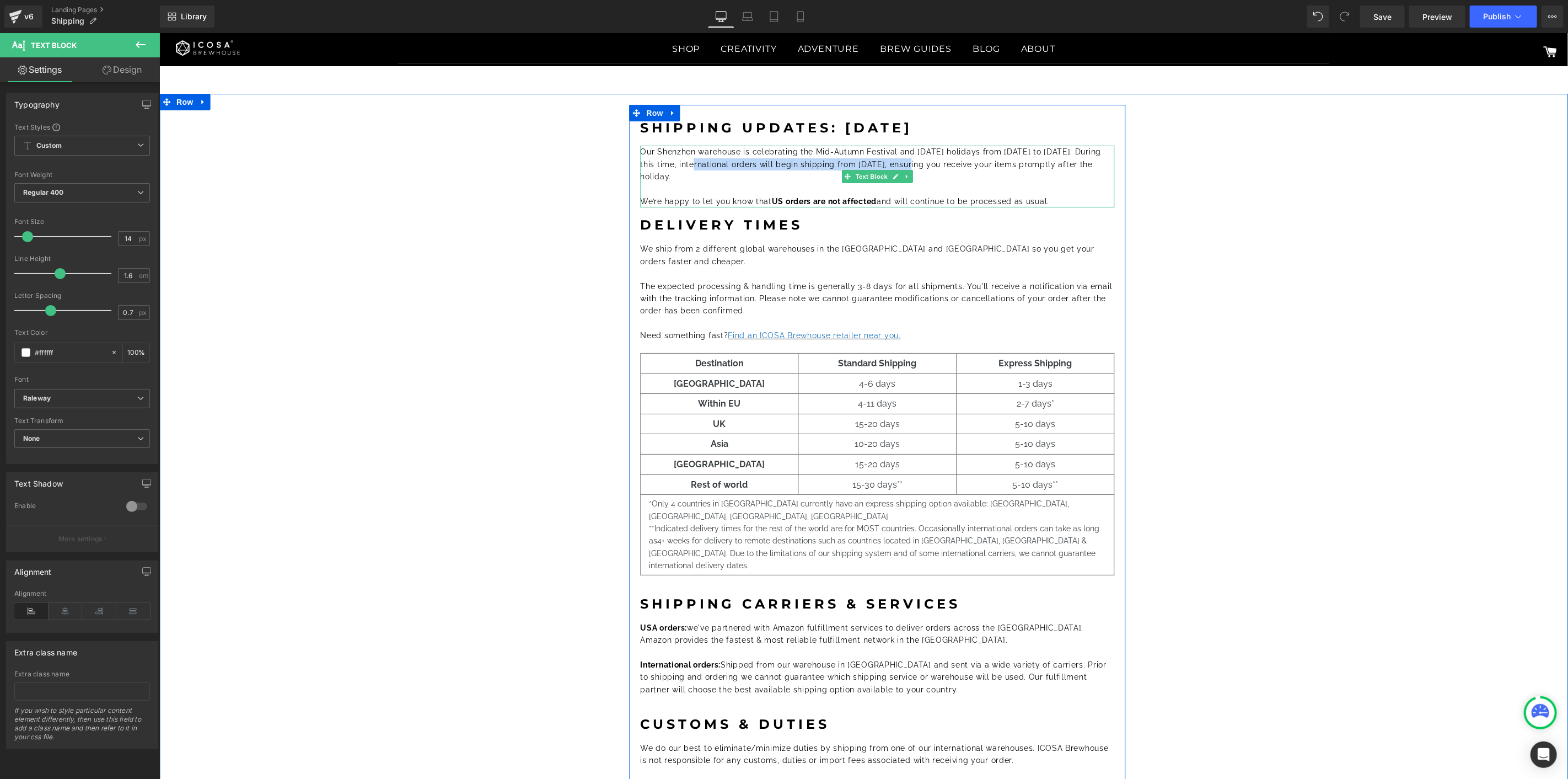
drag, startPoint x: 672, startPoint y: 163, endPoint x: 985, endPoint y: 119, distance: 316.1
click at [887, 160] on font "Our Shenzhen warehouse is celebrating the Mid-Autumn Festival and [DATE] holida…" at bounding box center [870, 163] width 461 height 34
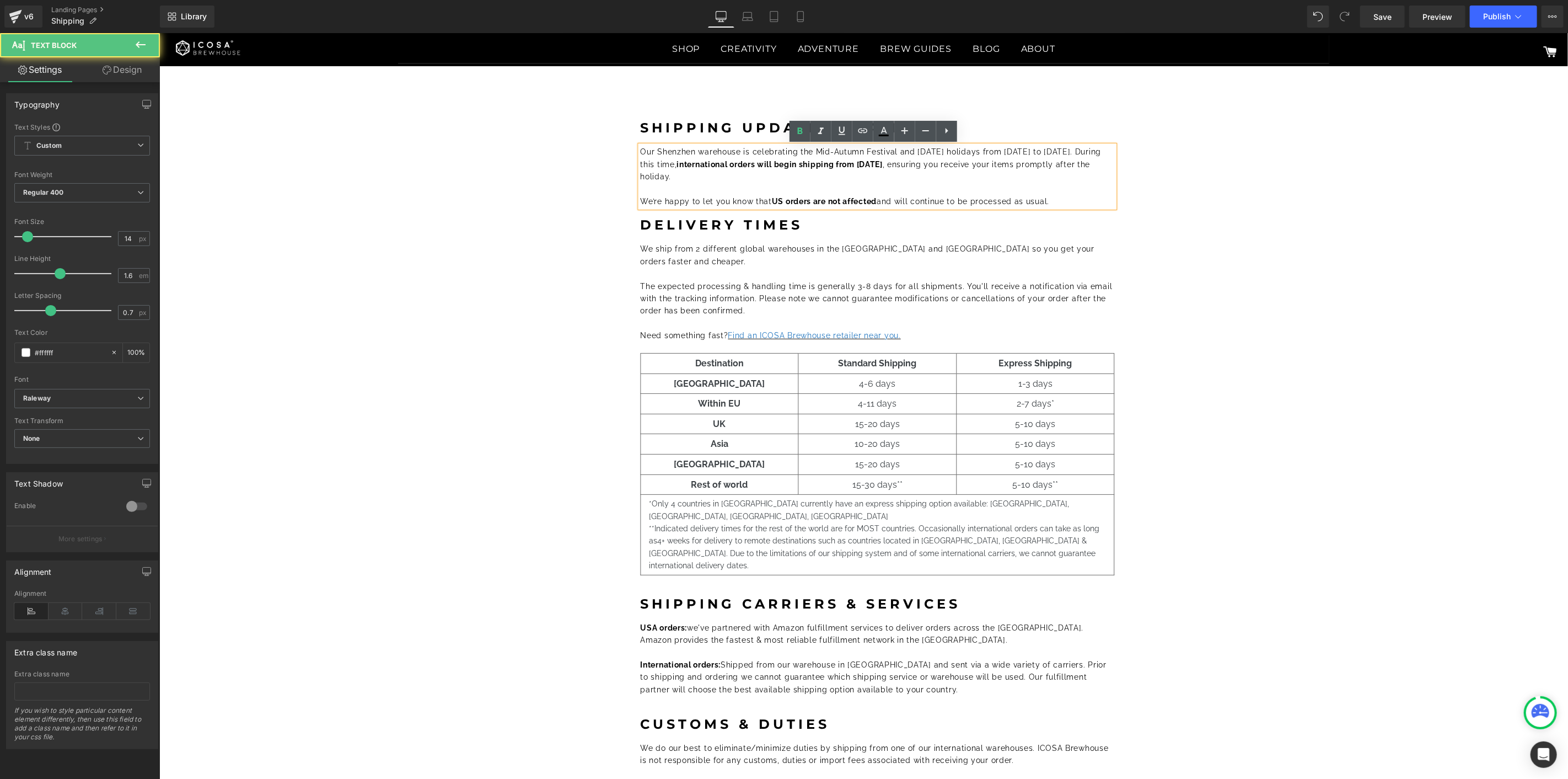
drag, startPoint x: 1073, startPoint y: 152, endPoint x: 1015, endPoint y: 150, distance: 58.0
click at [1015, 150] on font "Our Shenzhen warehouse is celebrating the Mid-Autumn Festival and [DATE] holida…" at bounding box center [870, 163] width 461 height 34
drag, startPoint x: 1015, startPoint y: 150, endPoint x: 1070, endPoint y: 150, distance: 55.0
click at [1070, 150] on font "Our Shenzhen warehouse is celebrating the Mid-Autumn Festival and [DATE] holida…" at bounding box center [870, 163] width 461 height 34
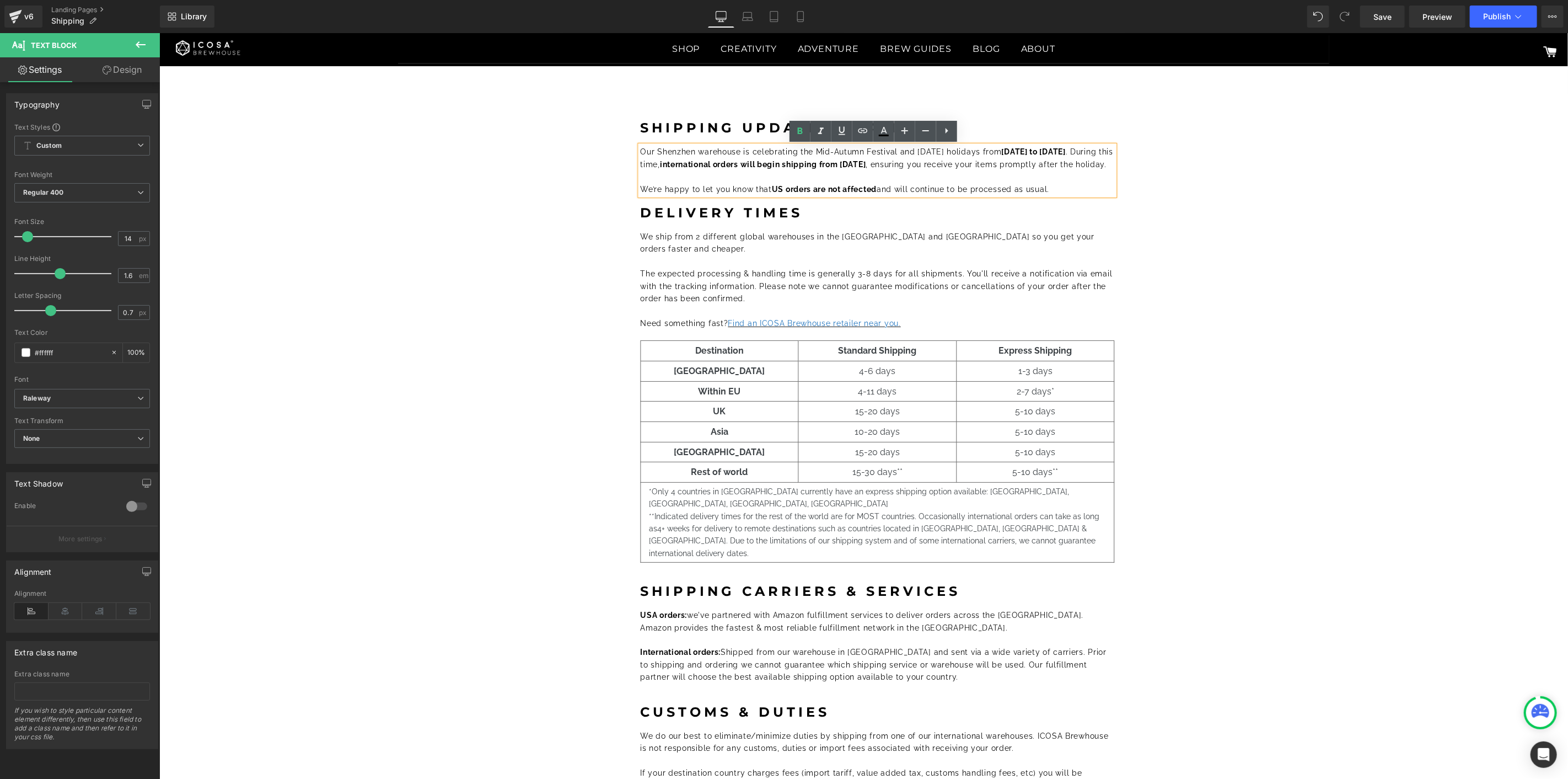
click at [1300, 195] on div "Shipping Updates: [DATE] Heading Our Shenzhen warehouse is celebrating the Mid-…" at bounding box center [877, 505] width 1370 height 800
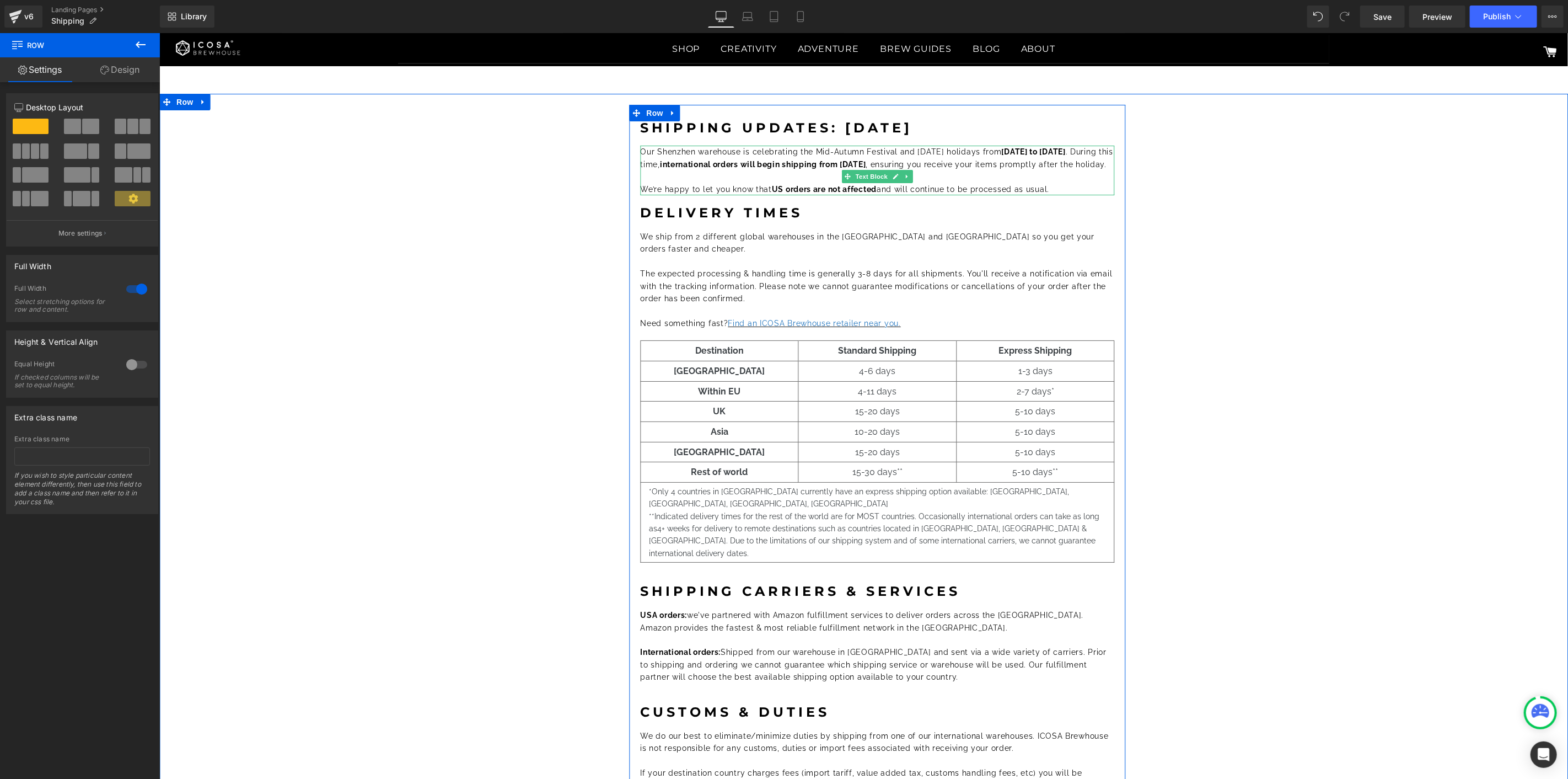
click at [754, 163] on strong "international orders will begin shipping from [DATE]" at bounding box center [761, 164] width 205 height 9
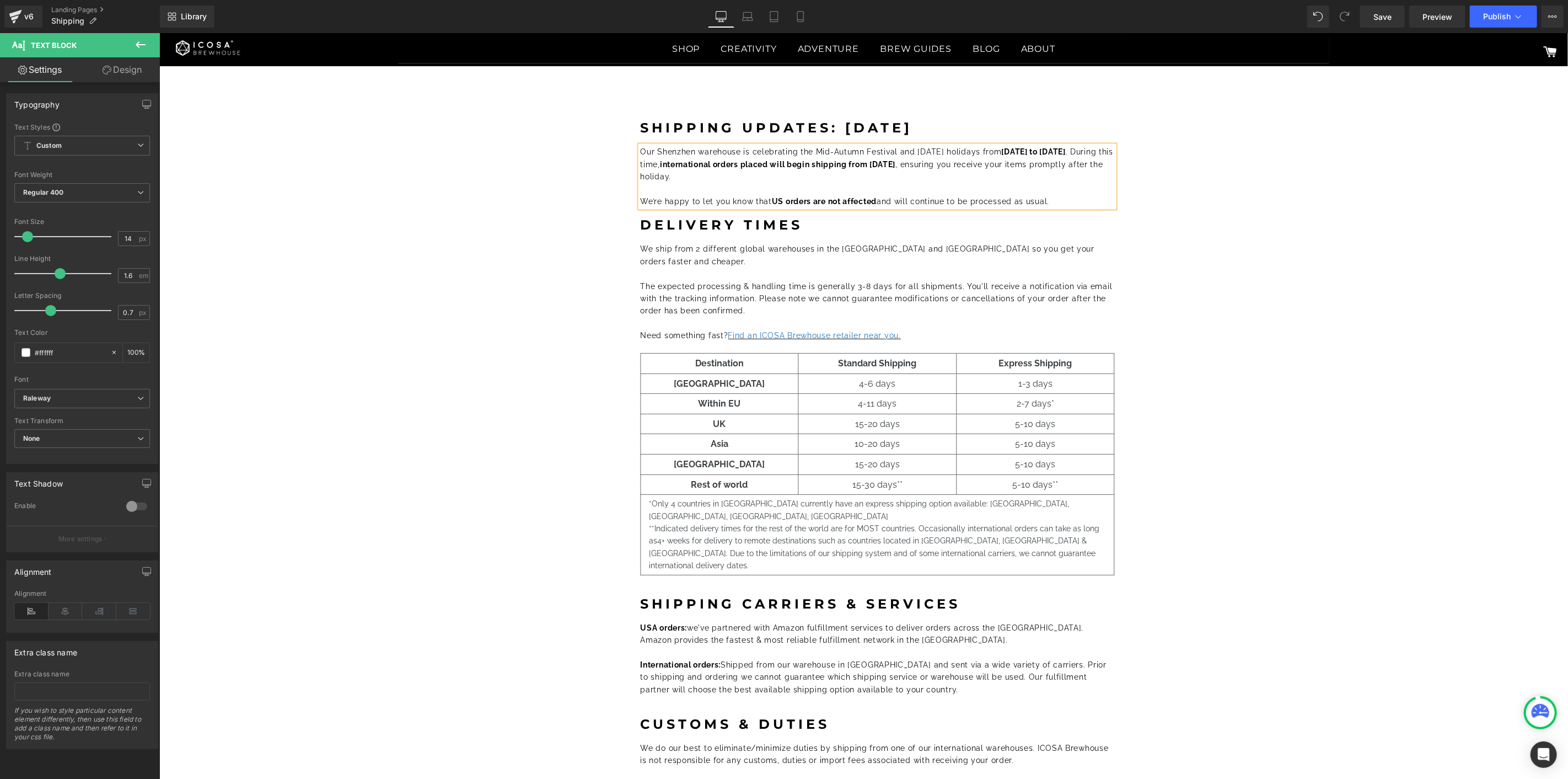
click at [1248, 184] on div "Shipping Updates: [DATE] Heading Our Shenzhen warehouse is celebrating the Mid-…" at bounding box center [877, 511] width 1370 height 813
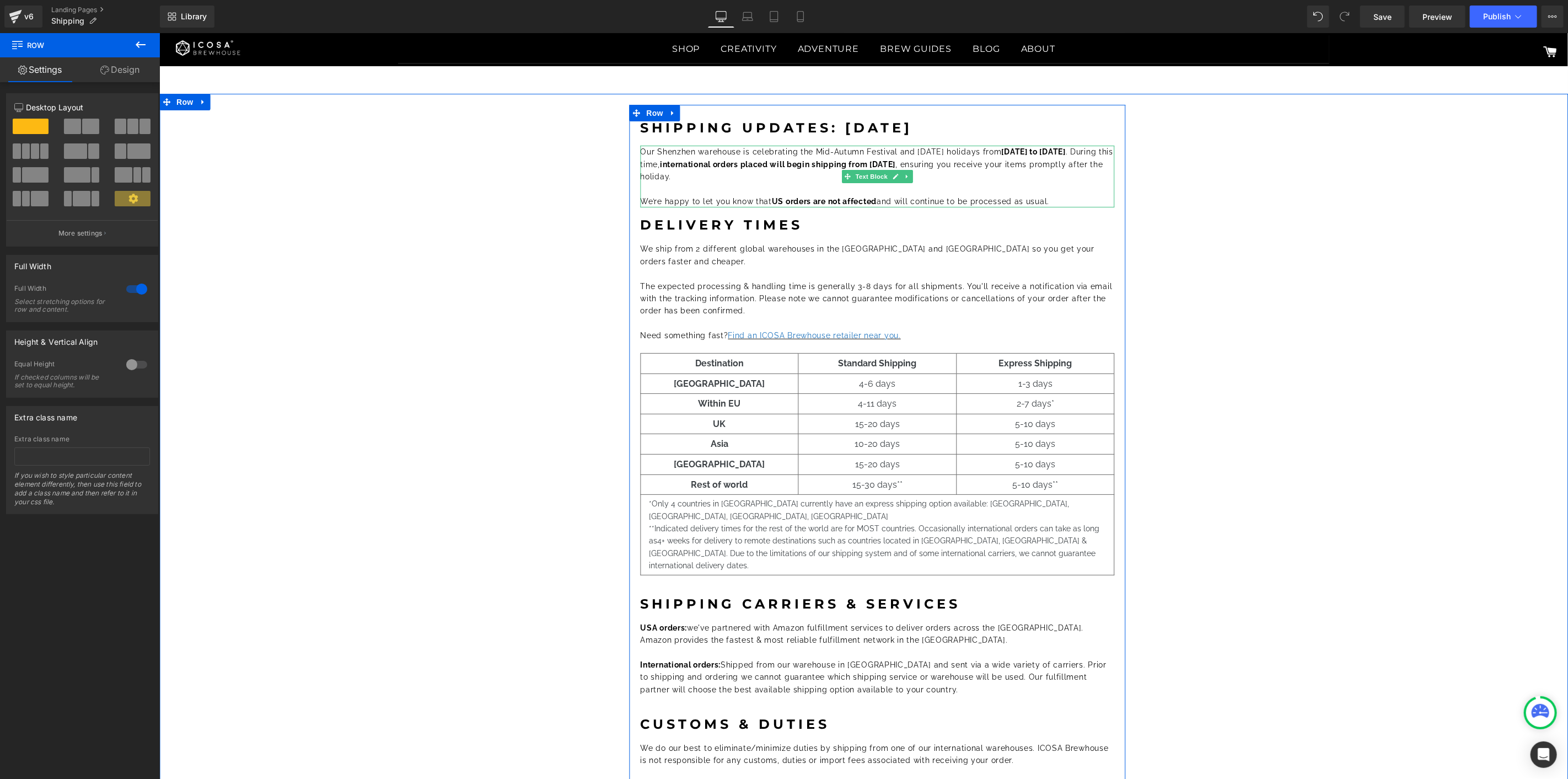
drag, startPoint x: 930, startPoint y: 162, endPoint x: 958, endPoint y: 154, distance: 29.1
click at [930, 162] on font "Our Shenzhen warehouse is celebrating the Mid-Autumn Festival and [DATE] holida…" at bounding box center [876, 163] width 473 height 34
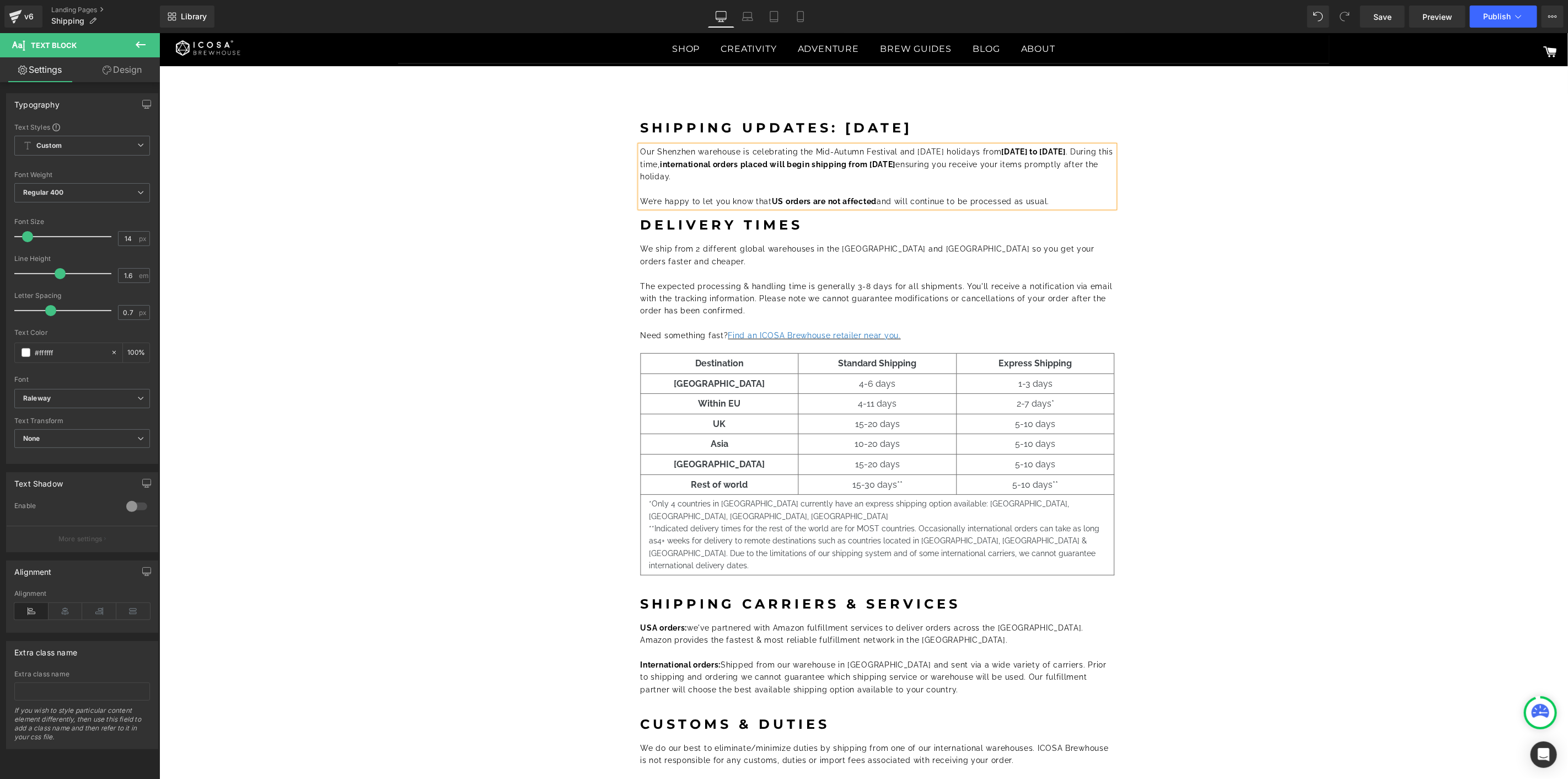
click at [928, 166] on font "Our Shenzhen warehouse is celebrating the Mid-Autumn Festival and [DATE] holida…" at bounding box center [876, 163] width 473 height 34
click at [932, 162] on font "Our Shenzhen warehouse is celebrating the Mid-Autumn Festival and [DATE] holida…" at bounding box center [876, 163] width 473 height 34
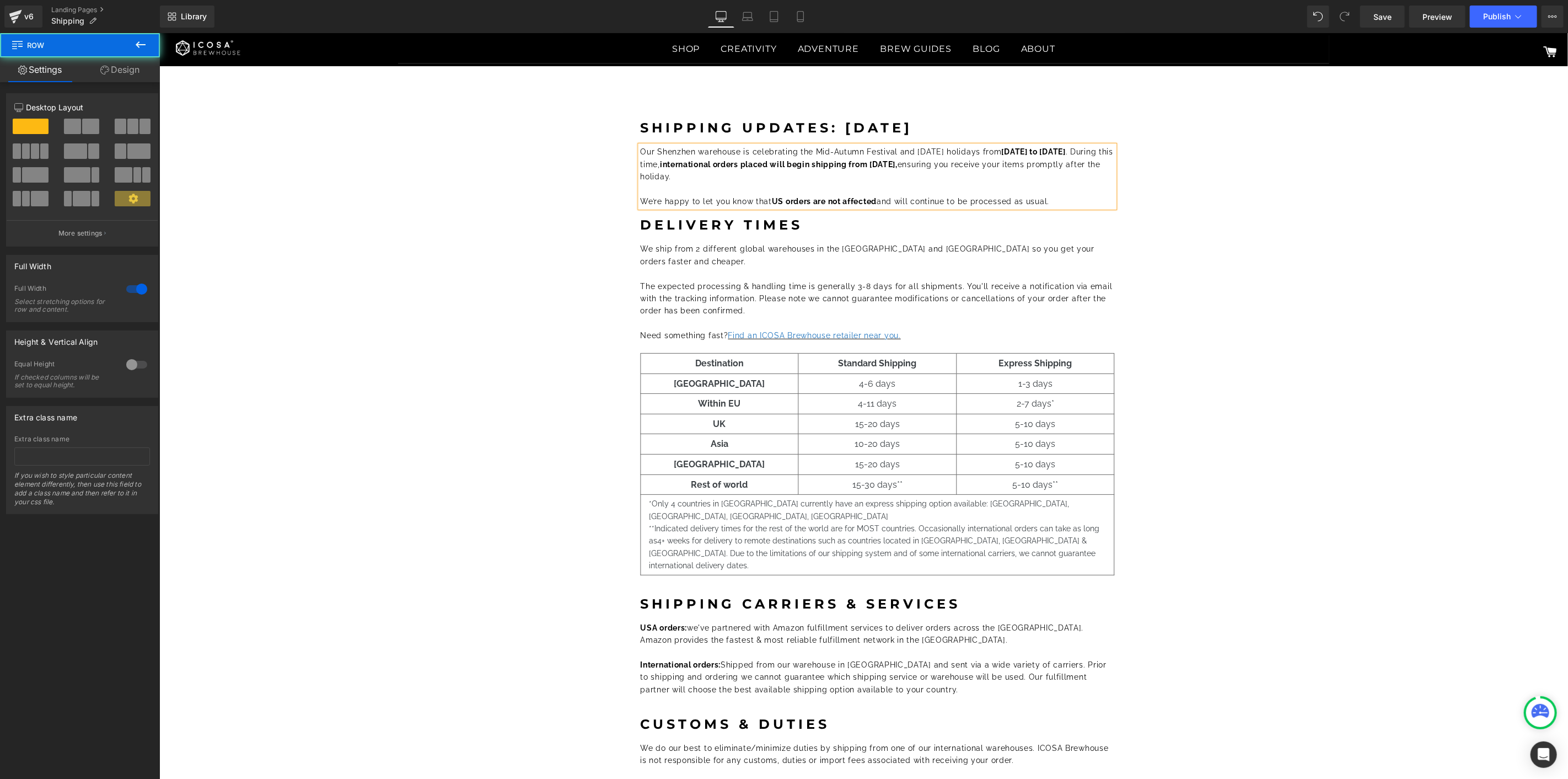
click at [1293, 246] on div "Shipping Updates: [DATE] Heading Our Shenzhen warehouse is celebrating the Mid-…" at bounding box center [877, 511] width 1370 height 813
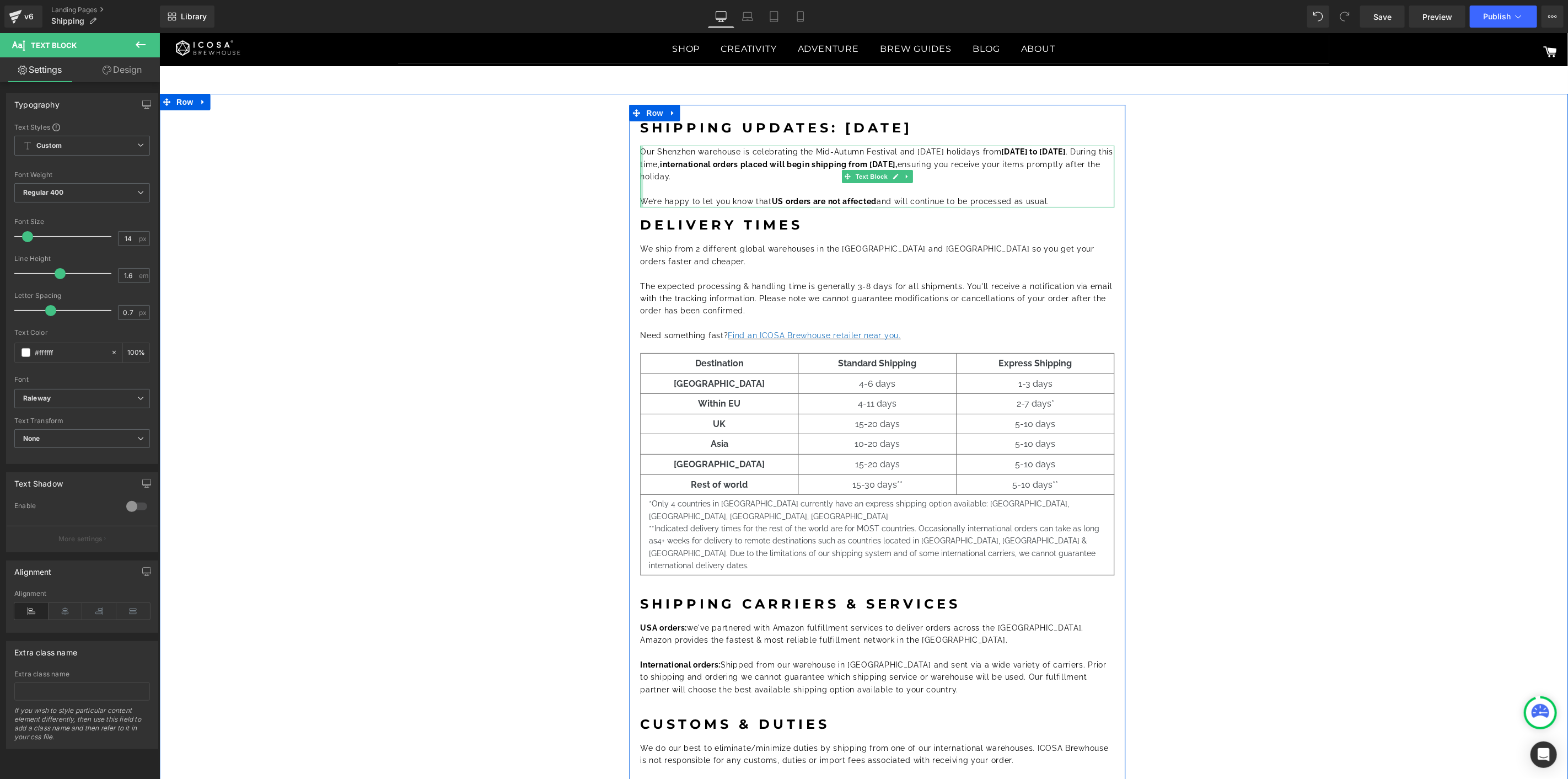
drag, startPoint x: 1015, startPoint y: 150, endPoint x: 636, endPoint y: 153, distance: 379.0
click at [640, 153] on div "Our Shenzhen warehouse is celebrating the Mid-Autumn Festival and [DATE] holida…" at bounding box center [877, 176] width 474 height 62
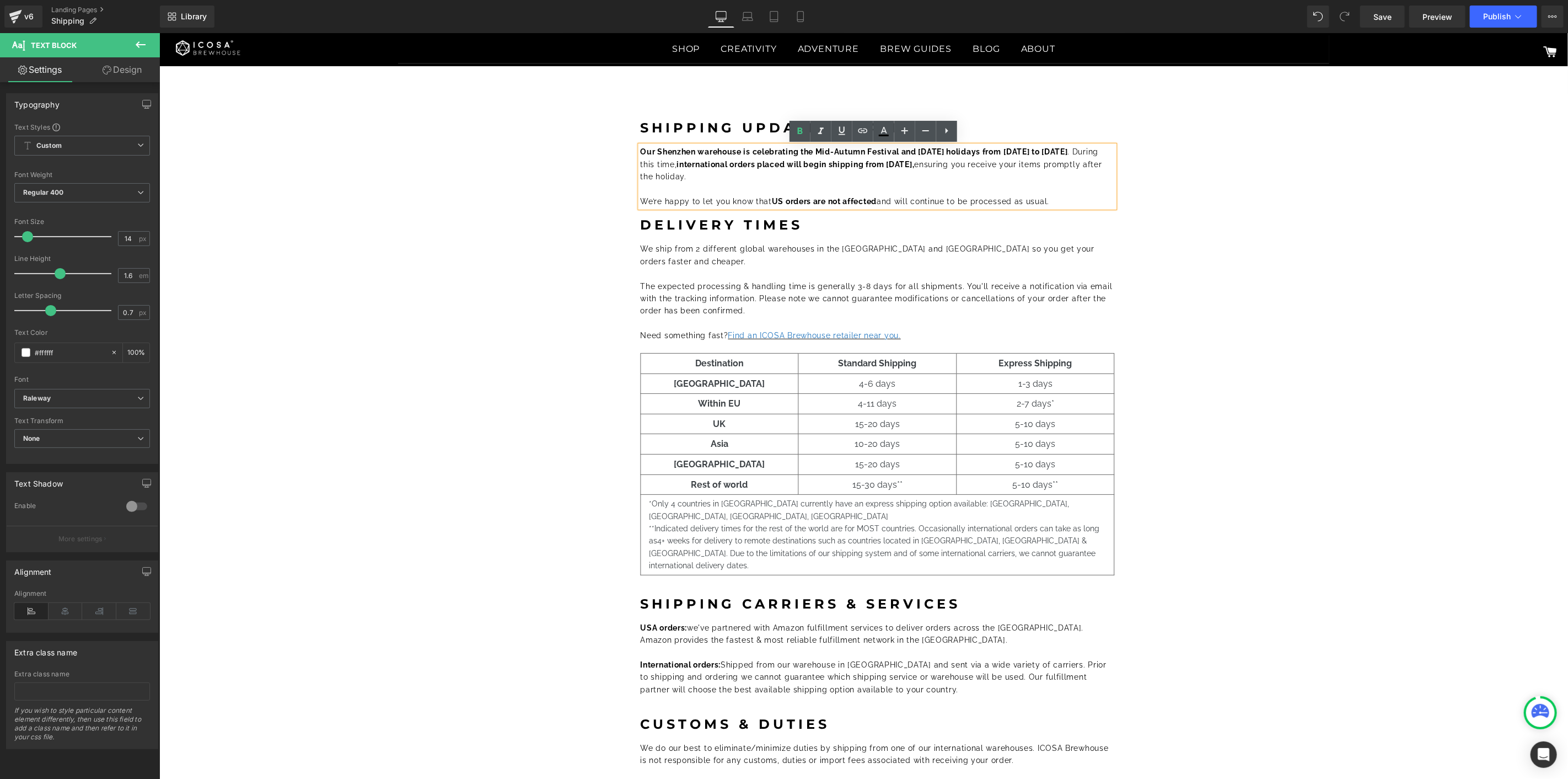
click at [946, 186] on p at bounding box center [877, 188] width 474 height 12
click at [1320, 208] on div "Shipping Updates: [DATE] Heading Our Shenzhen warehouse is celebrating the Mid-…" at bounding box center [877, 511] width 1370 height 813
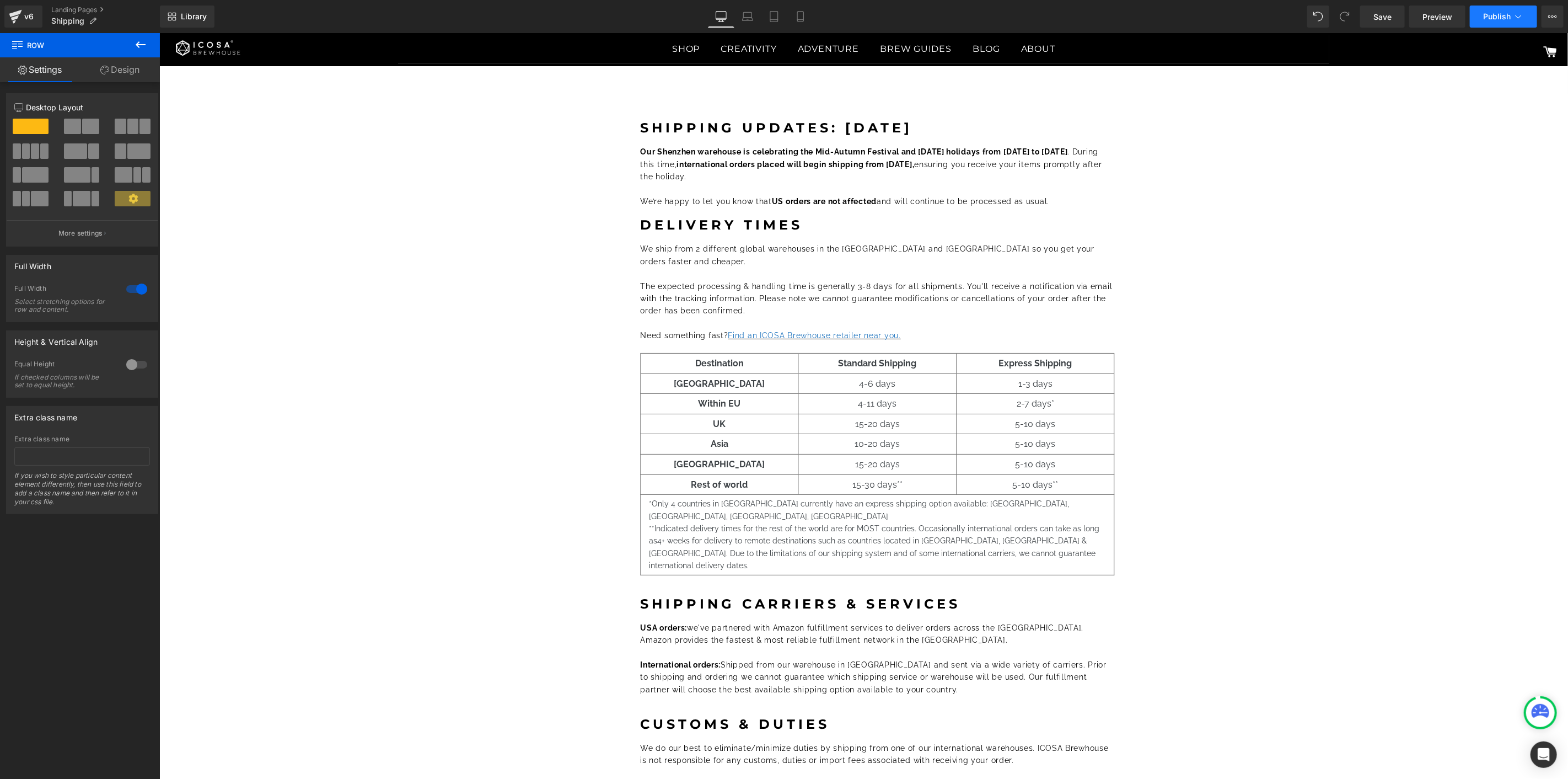
click at [1504, 26] on div "Library Desktop Desktop Laptop Tablet Mobile Save Preview Publish Scheduled Vie…" at bounding box center [864, 16] width 1408 height 33
click at [1503, 11] on button "Publish" at bounding box center [1504, 16] width 67 height 22
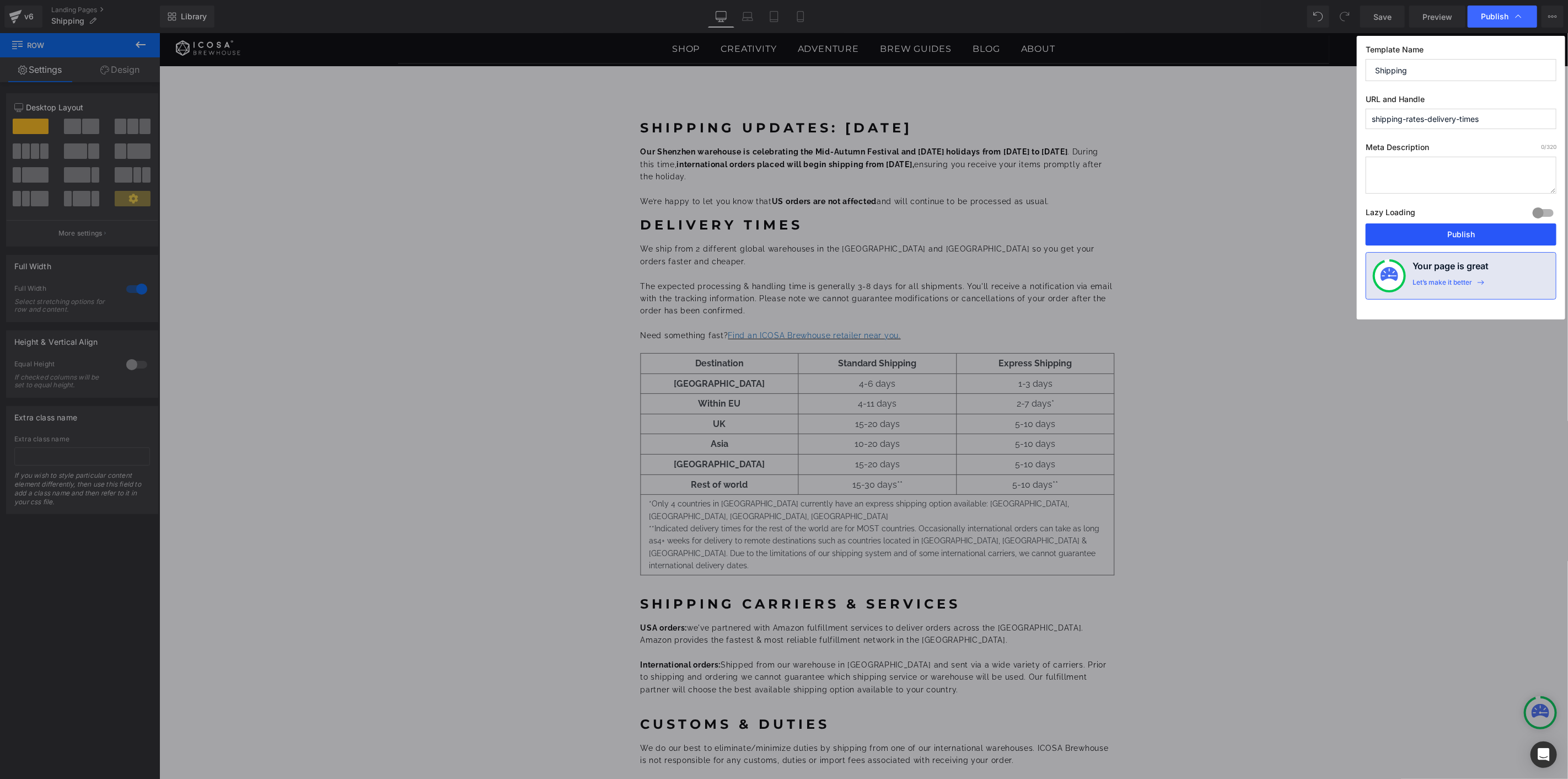
click at [1430, 231] on button "Publish" at bounding box center [1461, 234] width 191 height 22
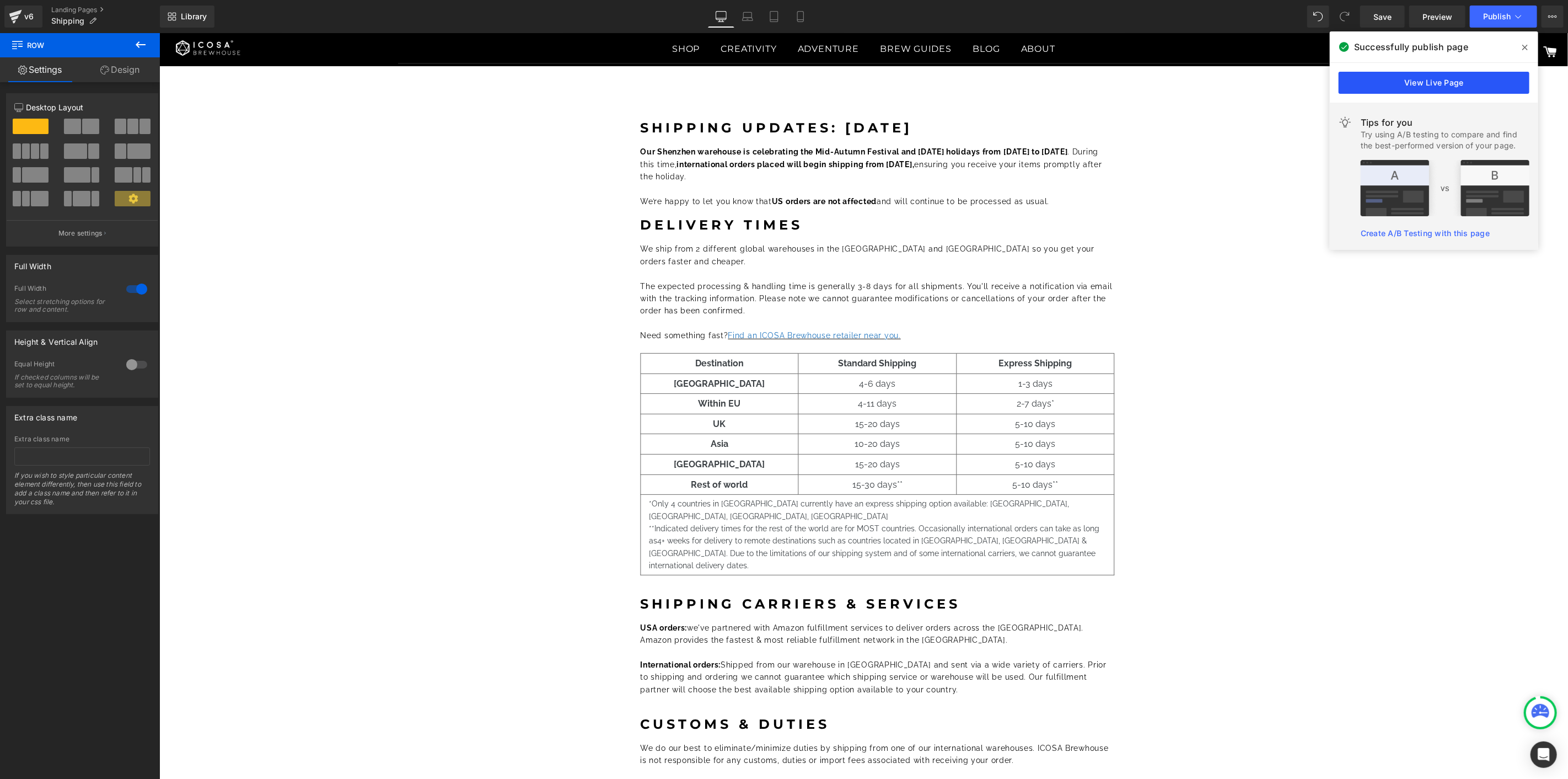
click at [1418, 87] on link "View Live Page" at bounding box center [1434, 82] width 191 height 22
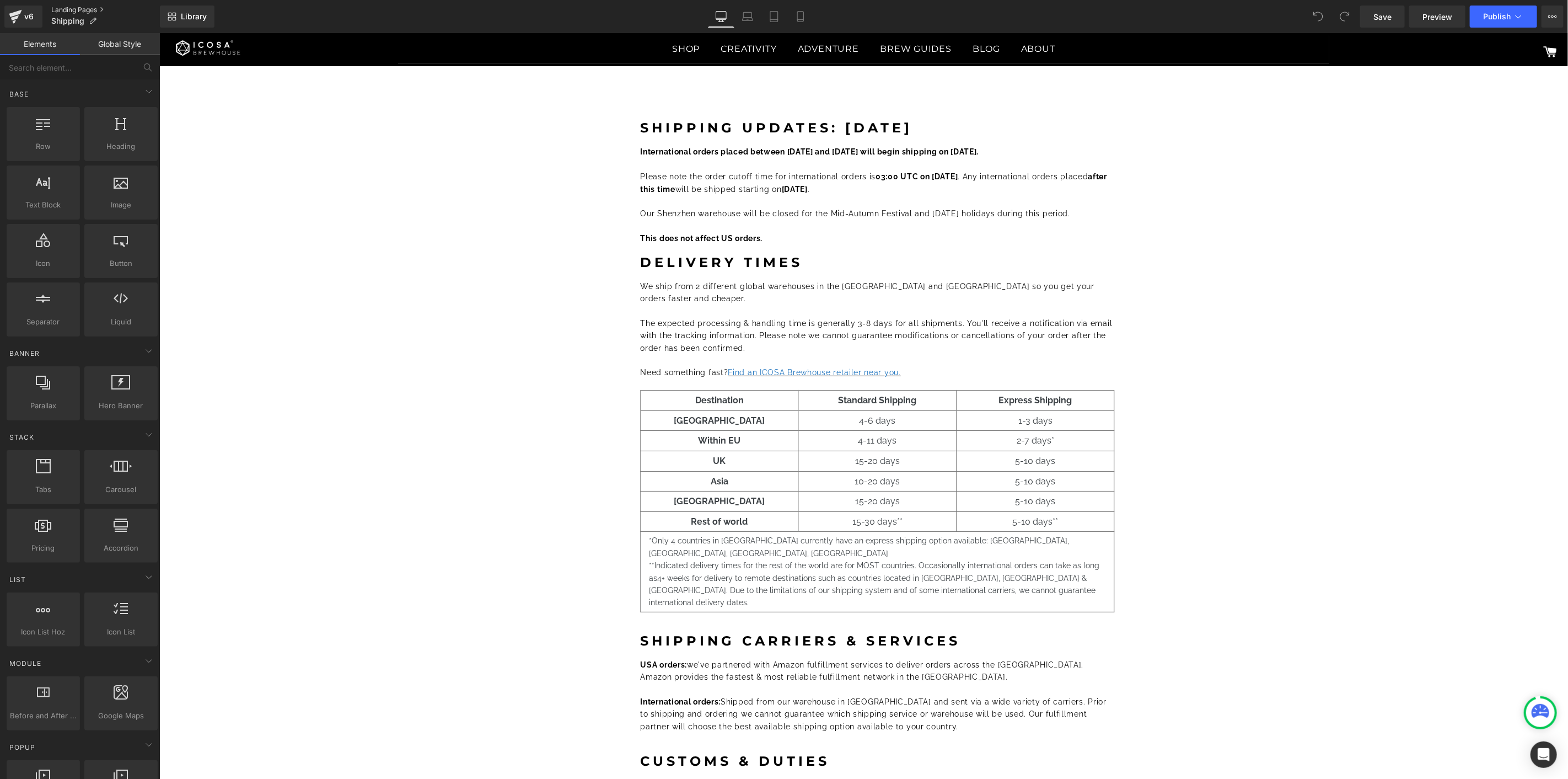
click at [61, 8] on link "Landing Pages" at bounding box center [106, 10] width 109 height 9
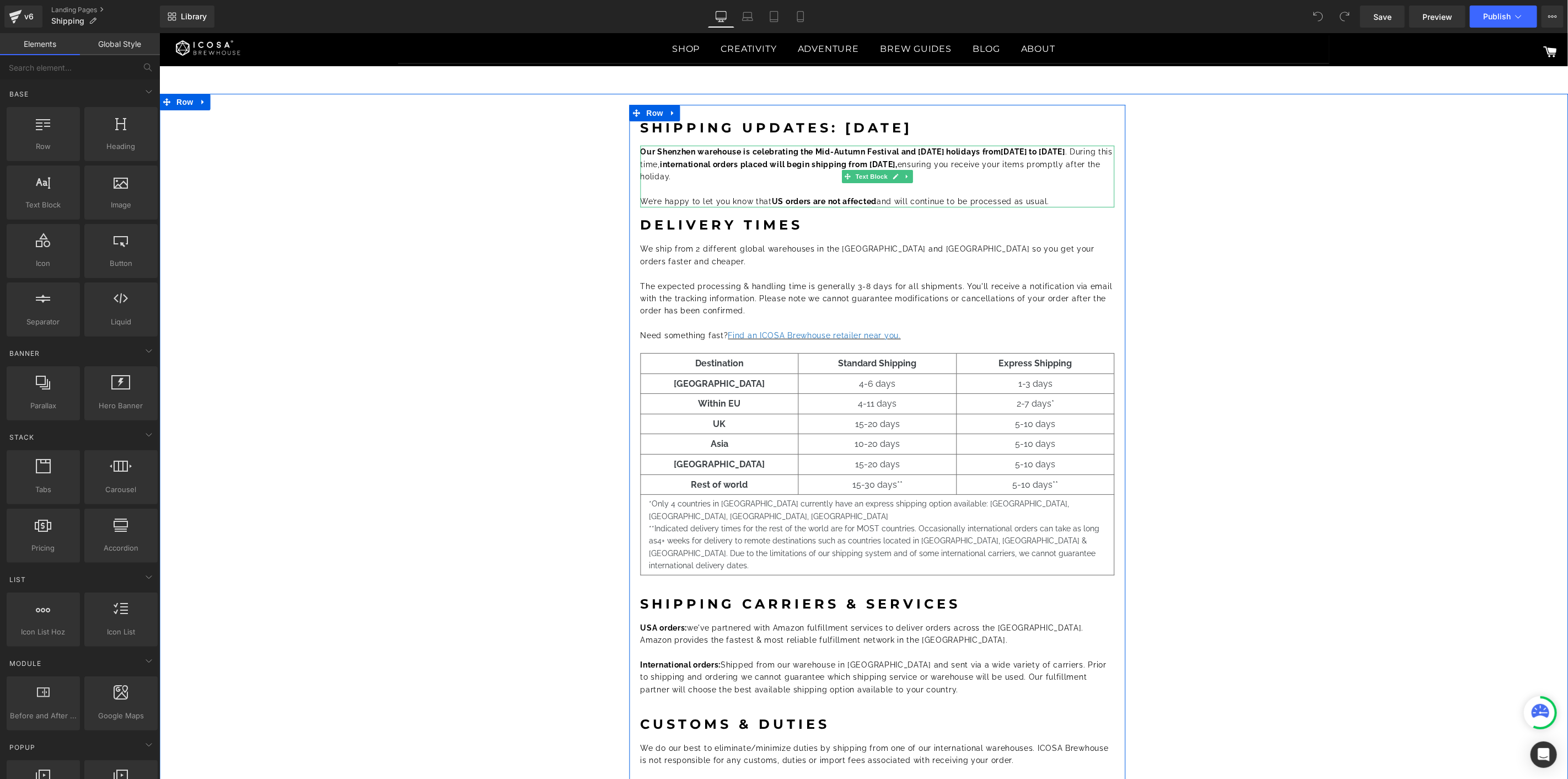
click at [1036, 157] on p "Our Shenzhen warehouse is celebrating the Mid-Autumn Festival and National Day …" at bounding box center [877, 164] width 474 height 37
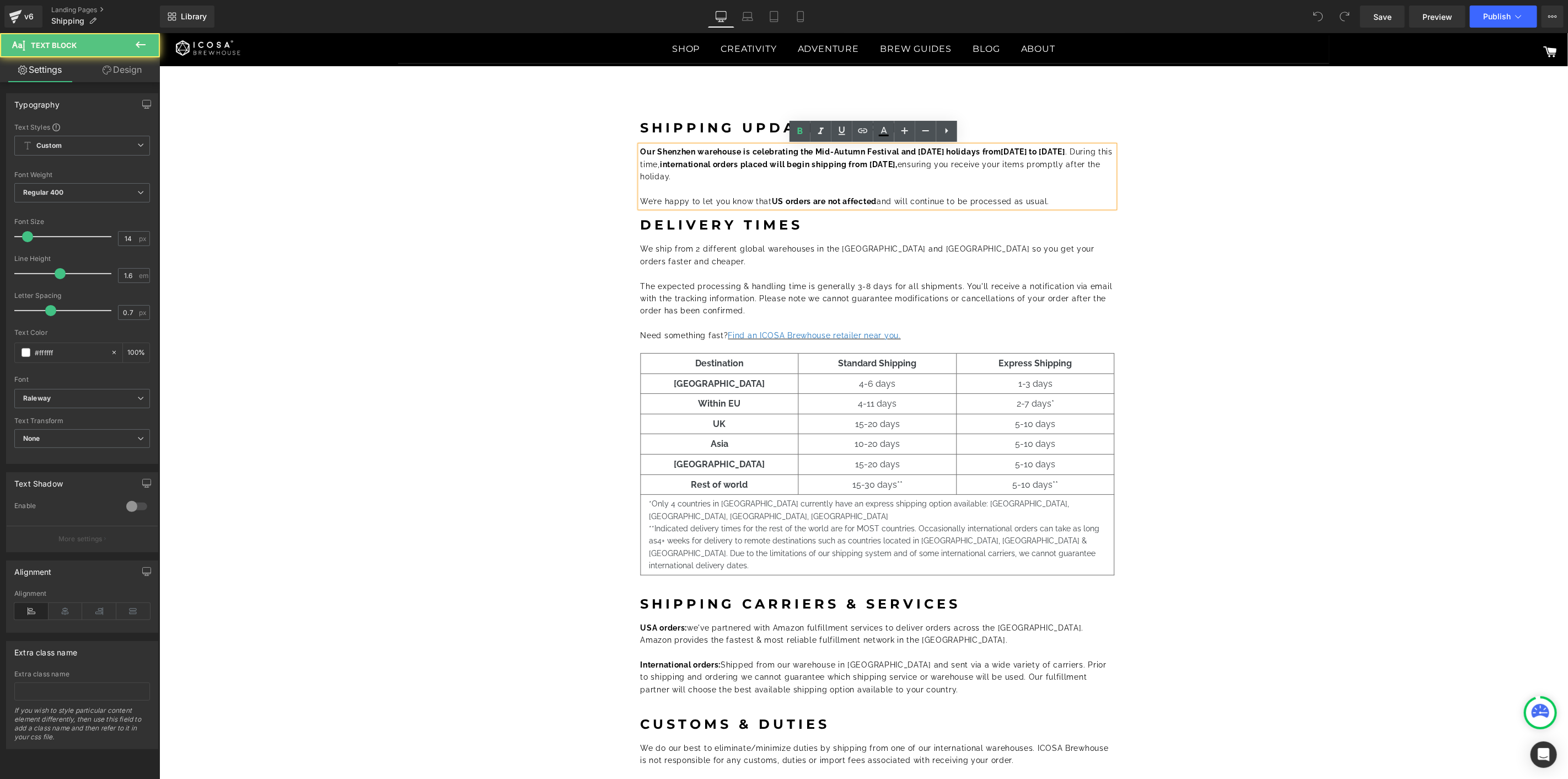
click at [1027, 150] on strong "[DATE] to [DATE]" at bounding box center [1032, 151] width 64 height 9
click at [1060, 184] on p at bounding box center [877, 188] width 474 height 12
click at [1521, 19] on icon at bounding box center [1518, 16] width 11 height 11
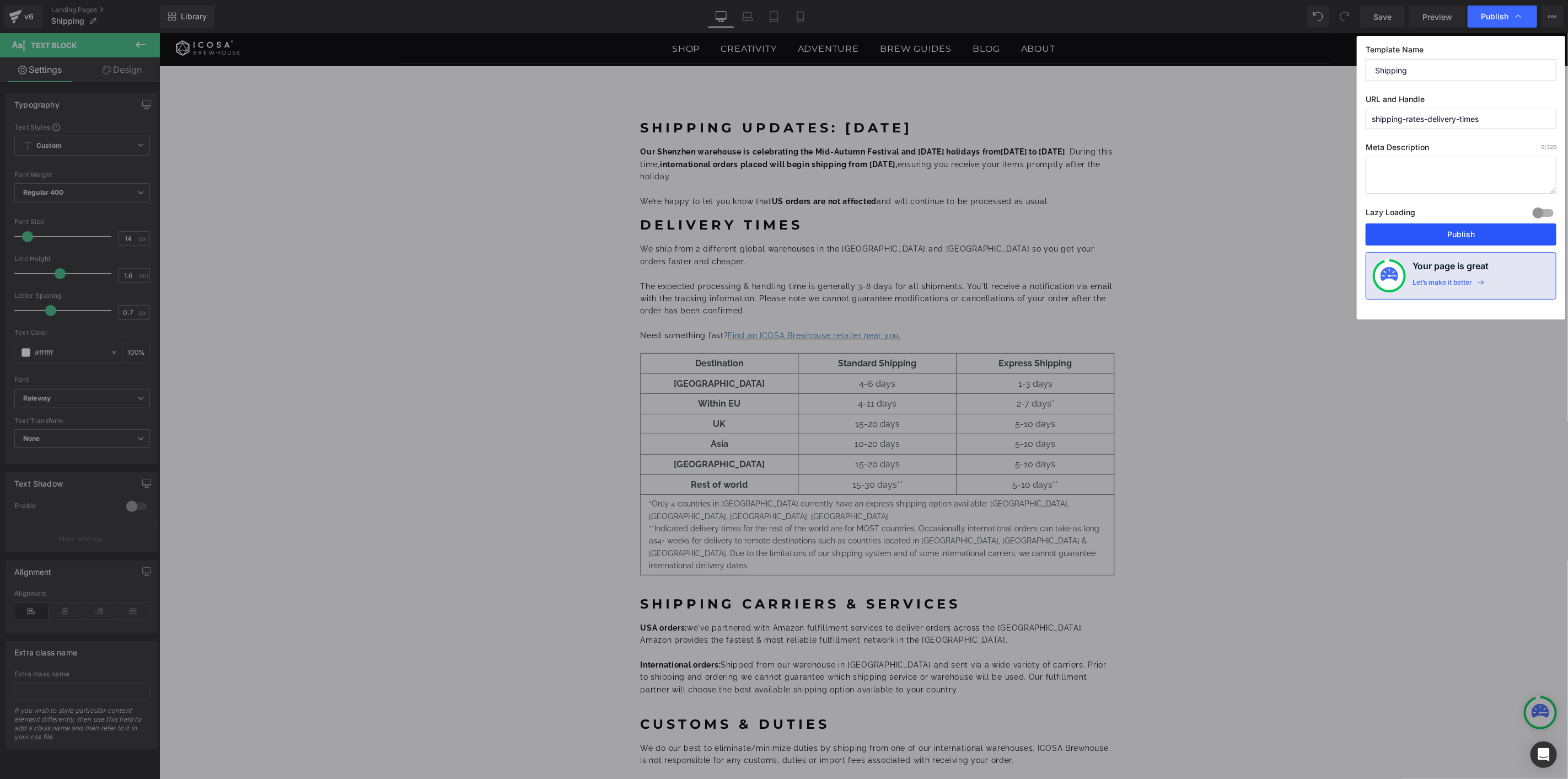
click at [1469, 230] on button "Publish" at bounding box center [1461, 234] width 191 height 22
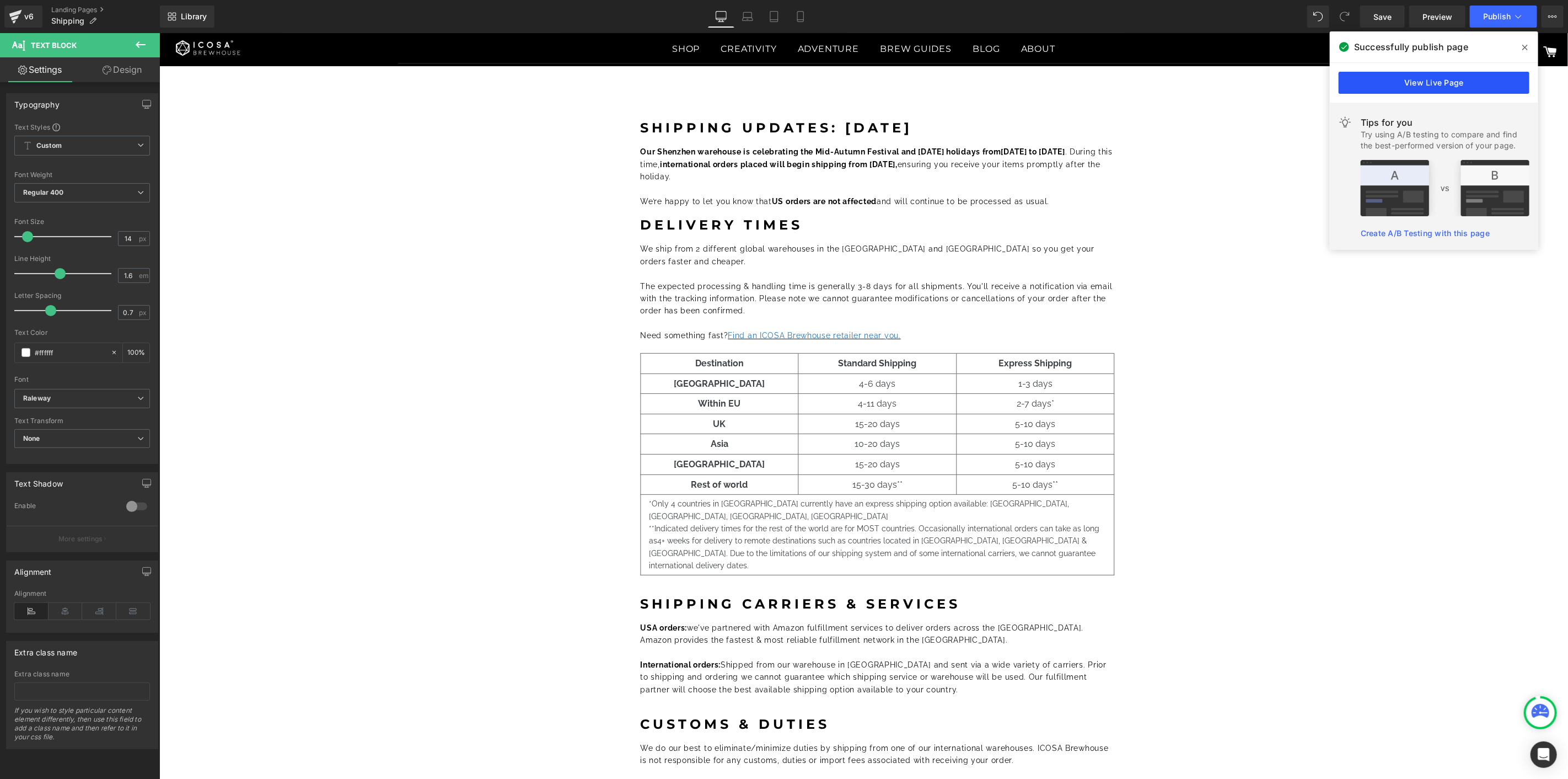
click at [1431, 81] on link "View Live Page" at bounding box center [1434, 82] width 191 height 22
